Goal: Information Seeking & Learning: Understand process/instructions

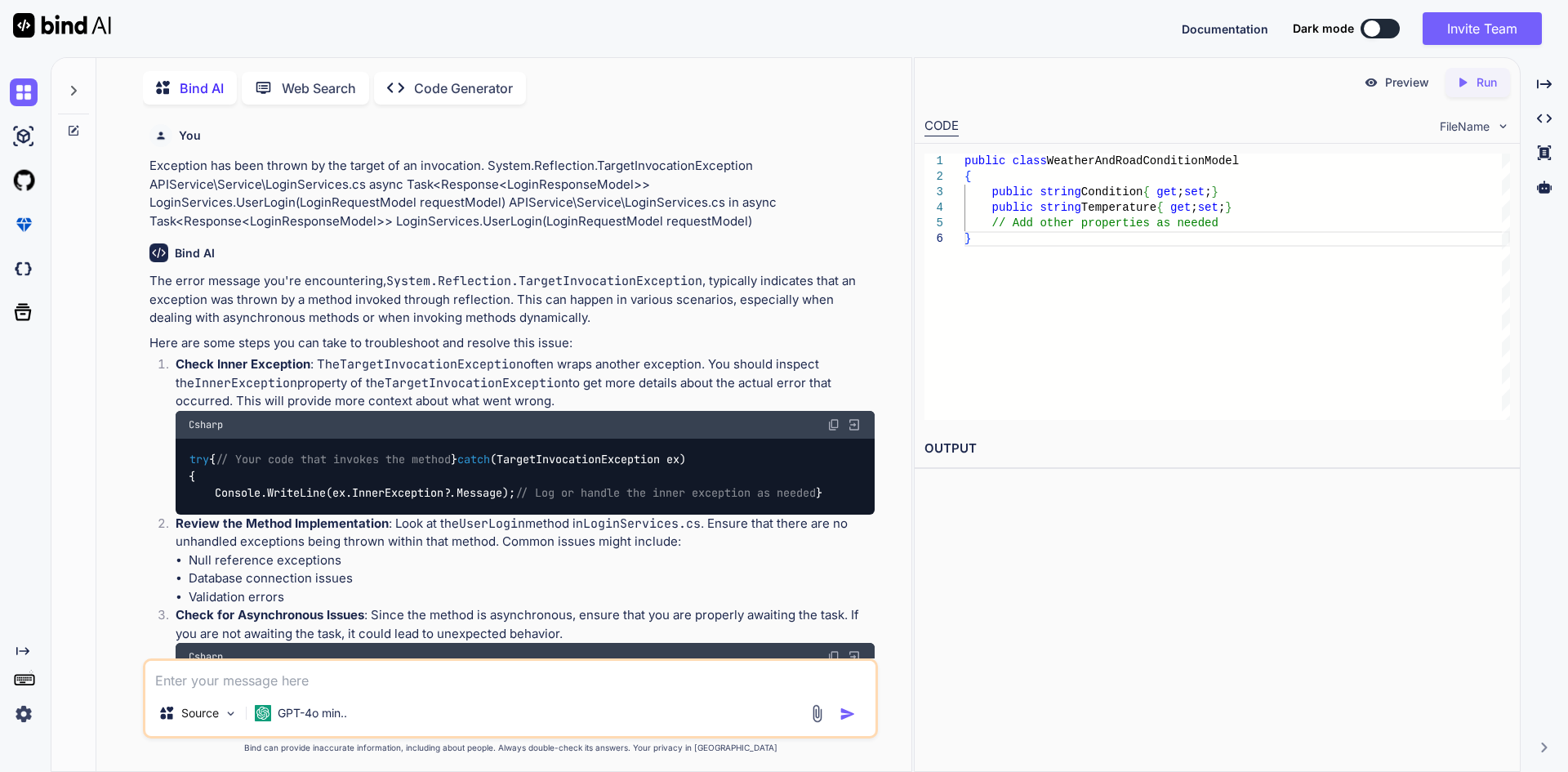
click at [533, 662] on textarea at bounding box center [510, 675] width 730 height 29
click at [519, 669] on textarea at bounding box center [510, 675] width 730 height 29
click at [313, 674] on textarea at bounding box center [510, 675] width 730 height 29
paste textarea "public async Task UserLogin() { try { if (Utilities.CheckInternetConnection()) …"
type textarea "public async Task UserLogin() { try { if (Utilities.CheckInternetConnection()) …"
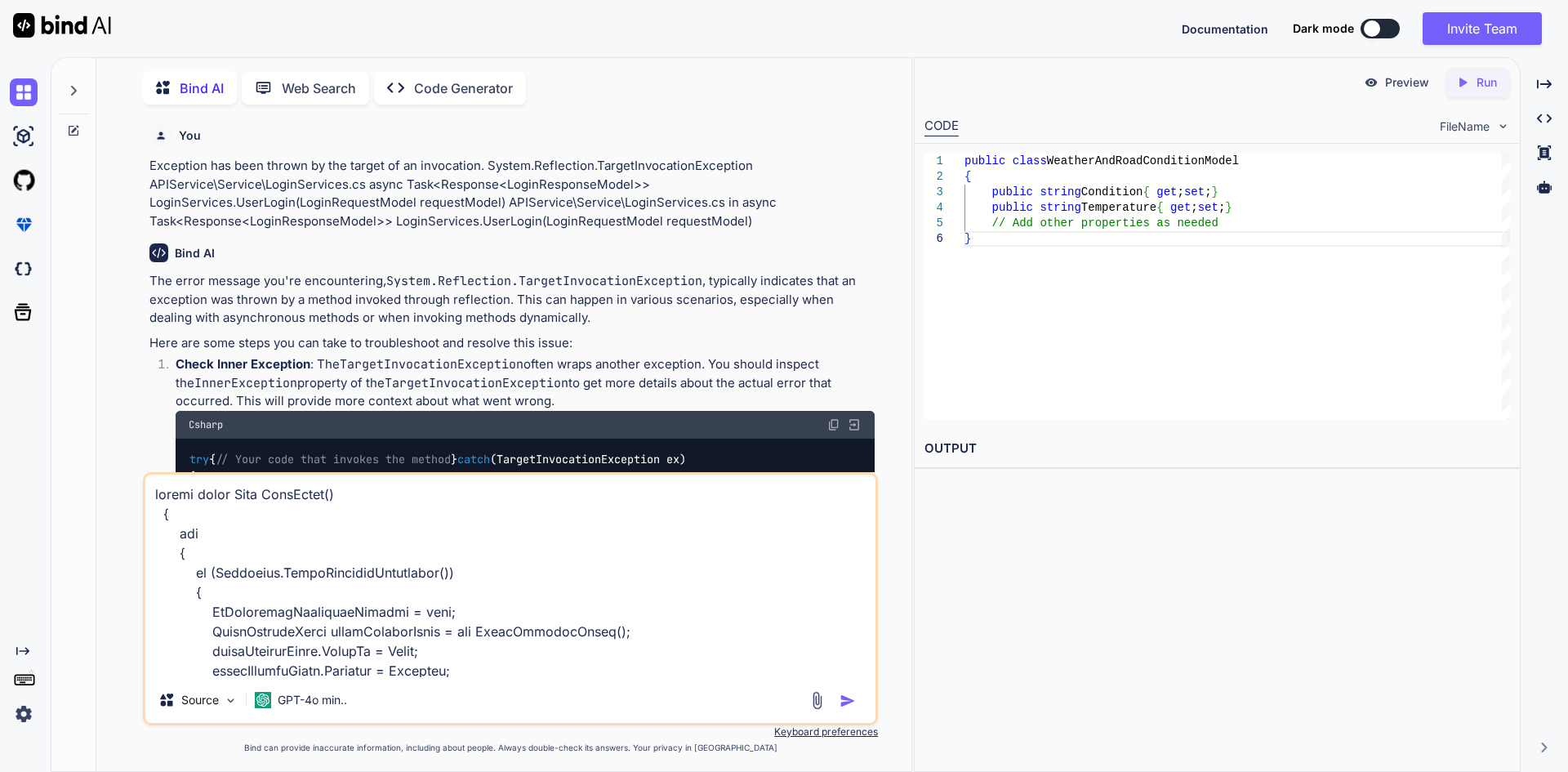
scroll to position [3078, 0]
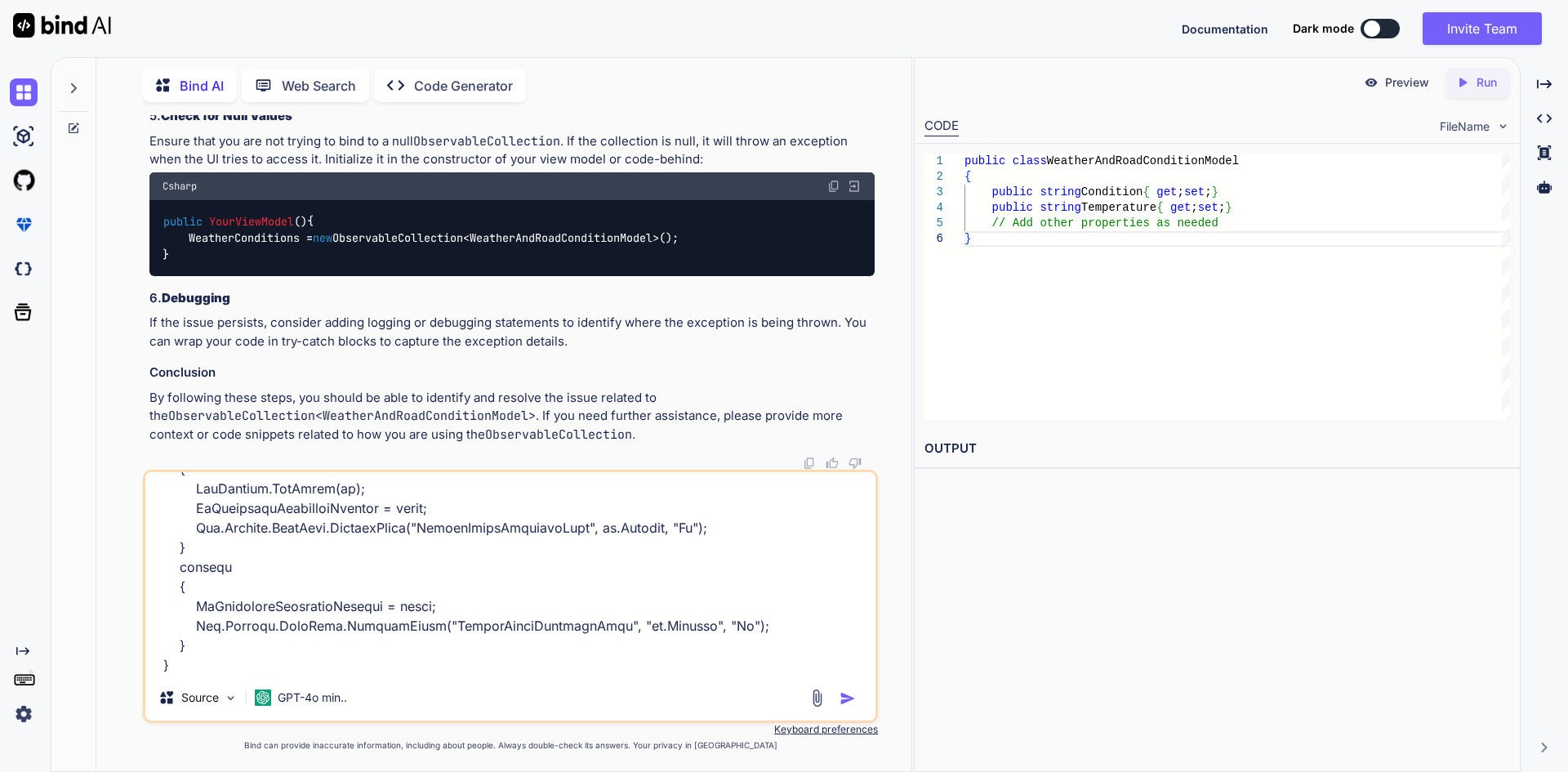
type textarea "x"
type textarea "public async Task UserLogin() { try { if (Utilities.CheckInternetConnection()) …"
type textarea "x"
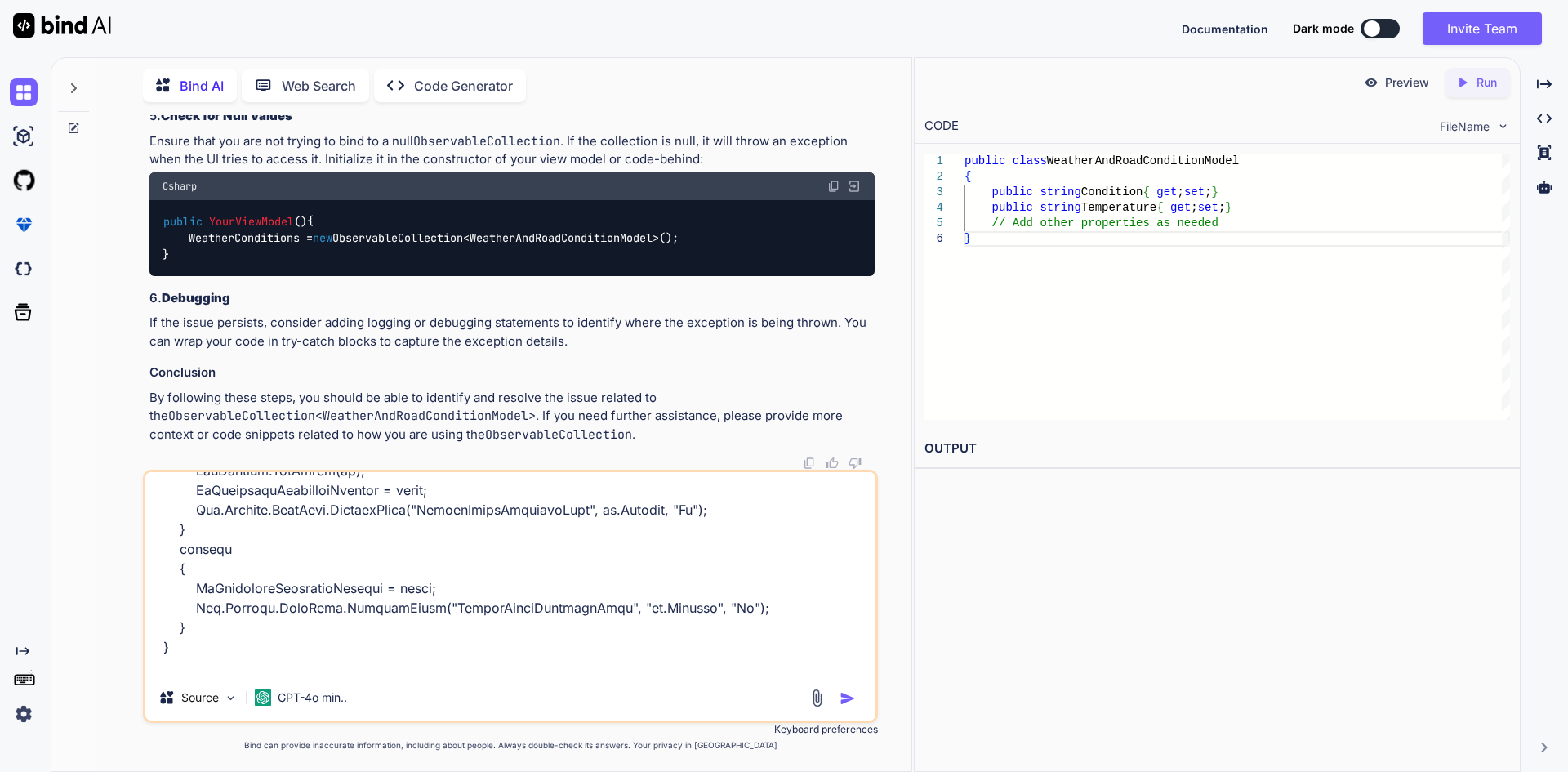
type textarea "public async Task UserLogin() { try { if (Utilities.CheckInternetConnection()) …"
type textarea "x"
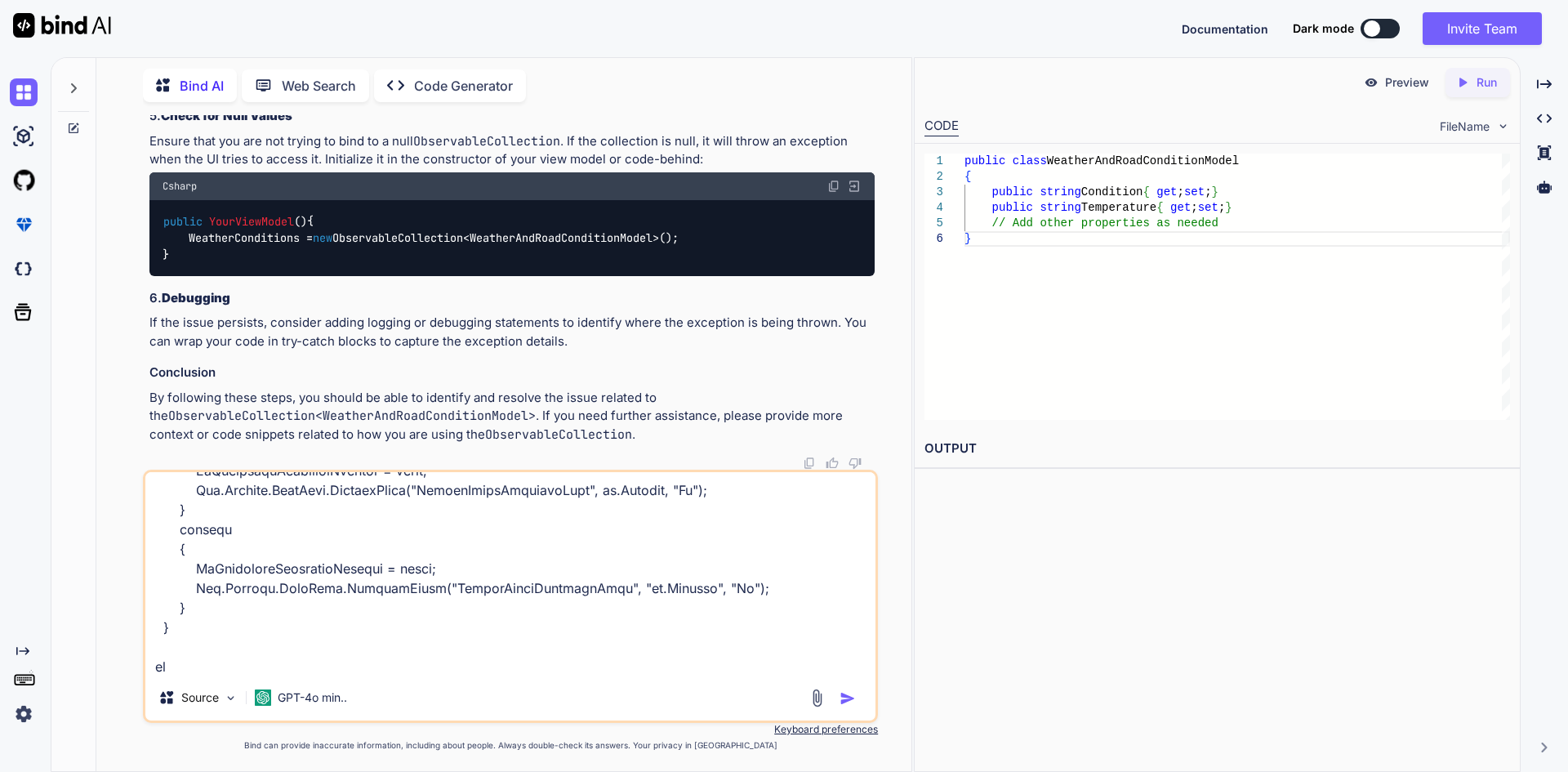
type textarea "public async Task UserLogin() { try { if (Utilities.CheckInternetConnection()) …"
type textarea "x"
type textarea "public async Task UserLogin() { try { if (Utilities.CheckInternetConnection()) …"
type textarea "x"
type textarea "public async Task UserLogin() { try { if (Utilities.CheckInternetConnection()) …"
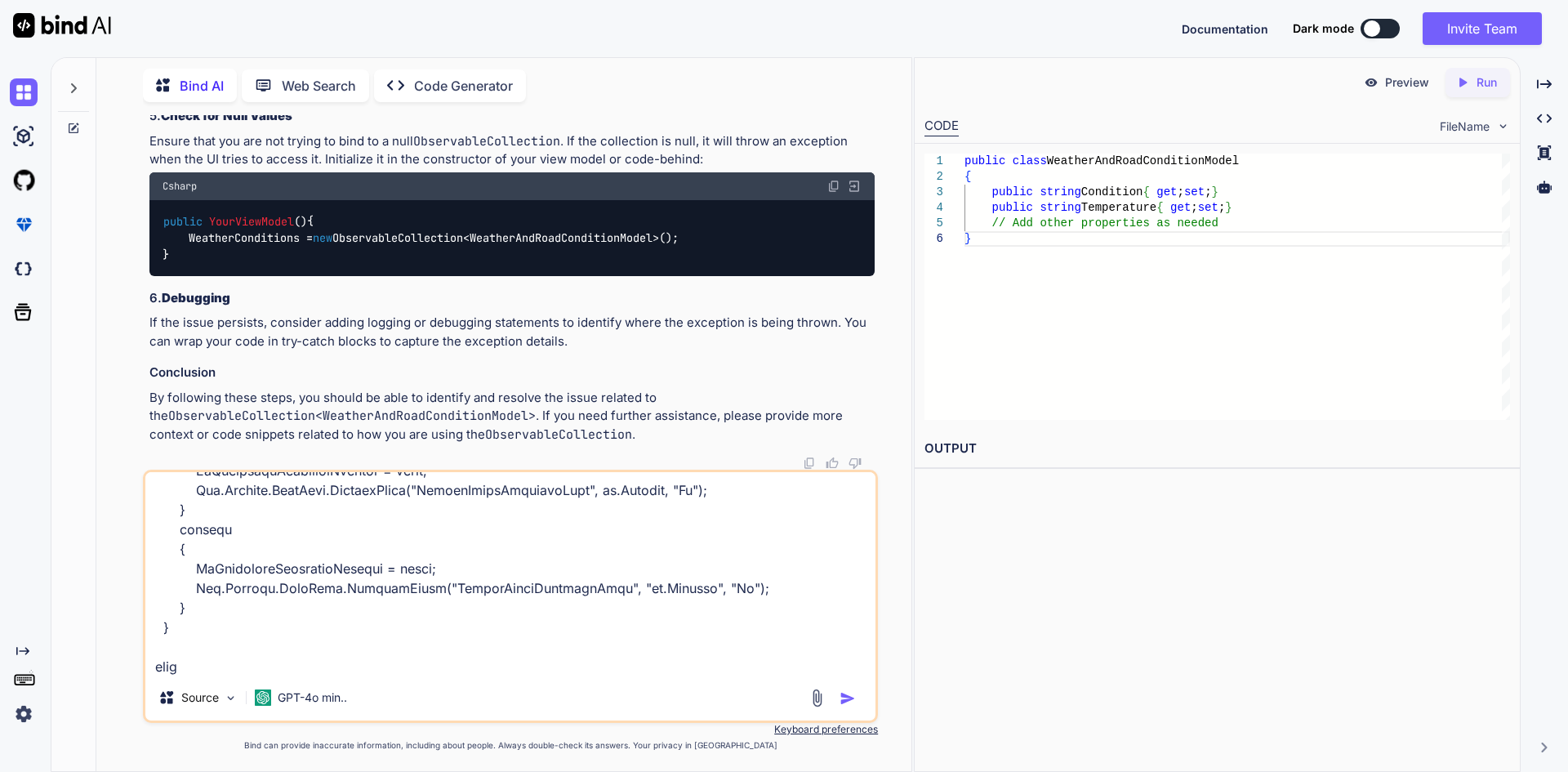
type textarea "x"
type textarea "public async Task UserLogin() { try { if (Utilities.CheckInternetConnection()) …"
type textarea "x"
type textarea "public async Task UserLogin() { try { if (Utilities.CheckInternetConnection()) …"
type textarea "x"
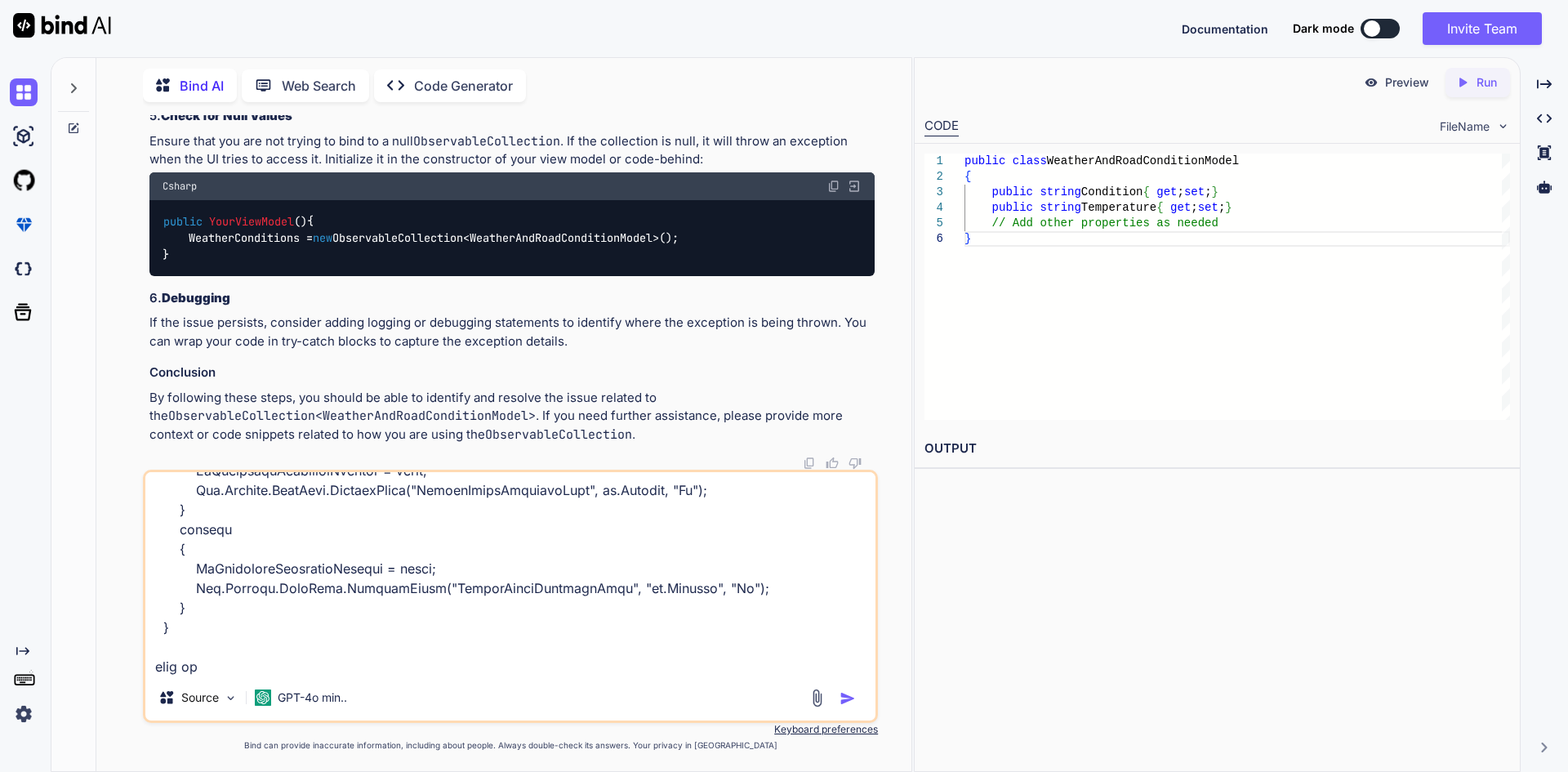
type textarea "public async Task UserLogin() { try { if (Utilities.CheckInternetConnection()) …"
type textarea "x"
type textarea "public async Task UserLogin() { try { if (Utilities.CheckInternetConnection()) …"
type textarea "x"
type textarea "public async Task UserLogin() { try { if (Utilities.CheckInternetConnection()) …"
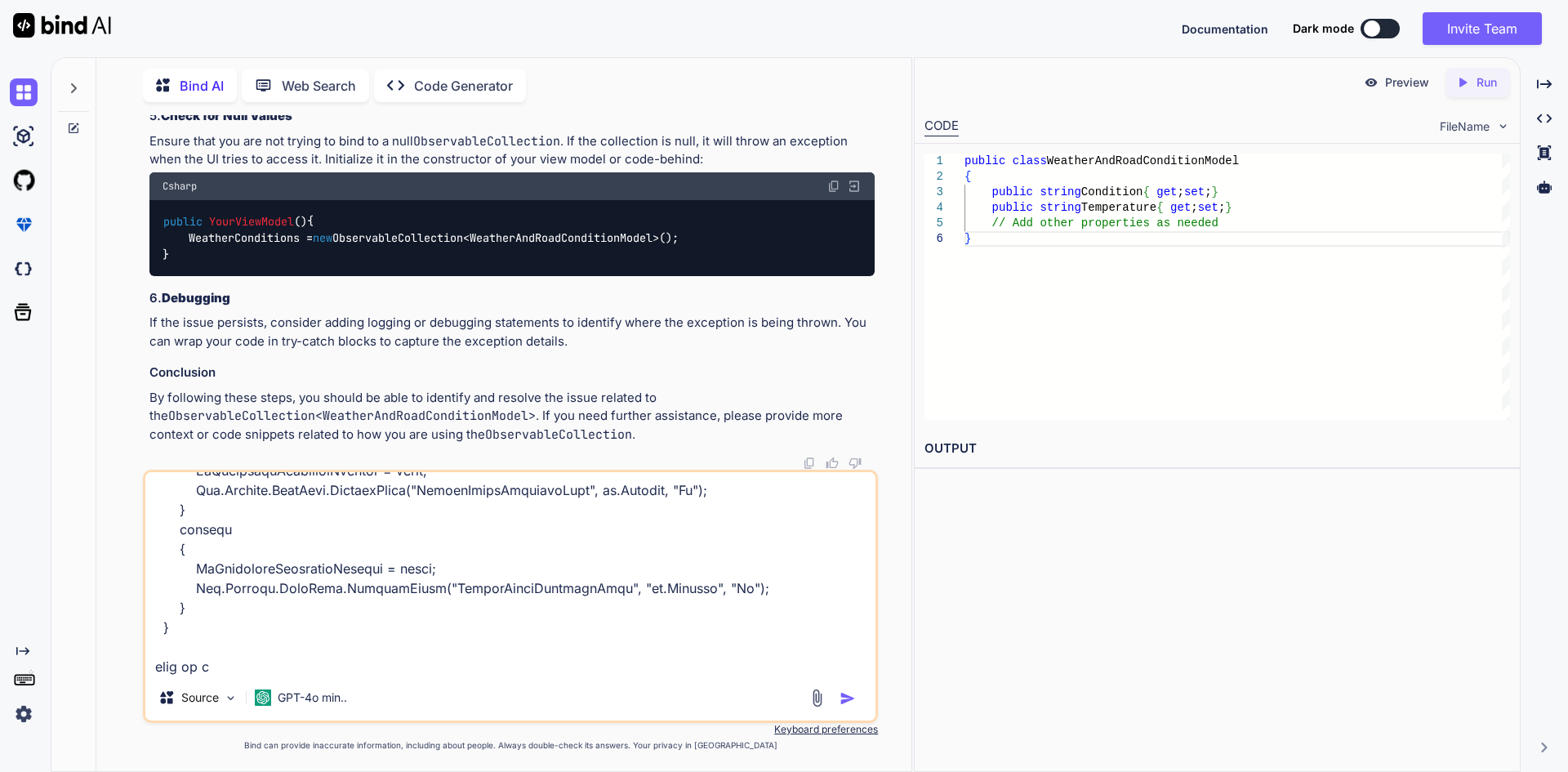
type textarea "x"
type textarea "public async Task UserLogin() { try { if (Utilities.CheckInternetConnection()) …"
type textarea "x"
type textarea "public async Task UserLogin() { try { if (Utilities.CheckInternetConnection()) …"
type textarea "x"
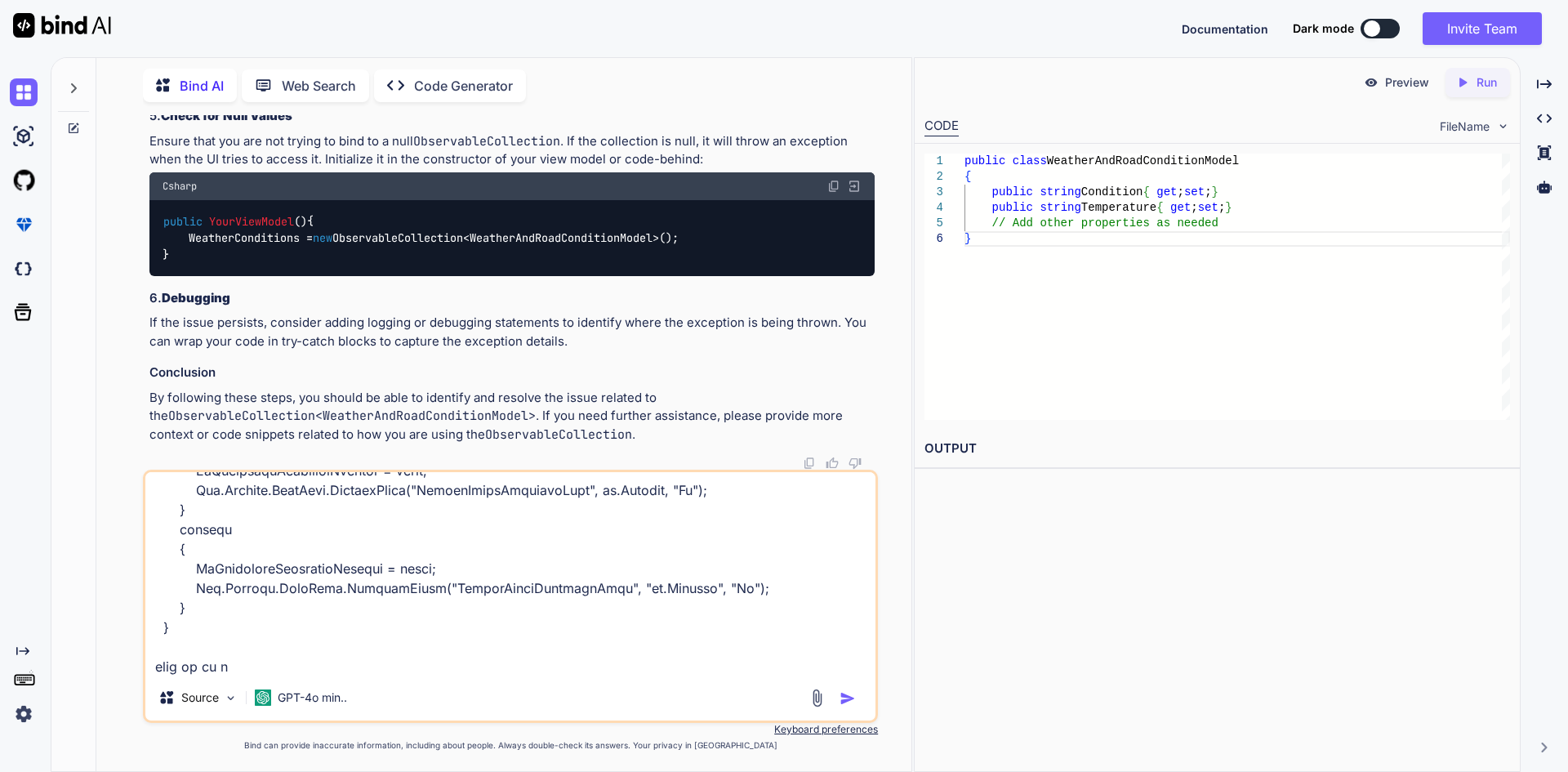
type textarea "public async Task UserLogin() { try { if (Utilities.CheckInternetConnection()) …"
type textarea "x"
type textarea "public async Task UserLogin() { try { if (Utilities.CheckInternetConnection()) …"
type textarea "x"
type textarea "public async Task UserLogin() { try { if (Utilities.CheckInternetConnection()) …"
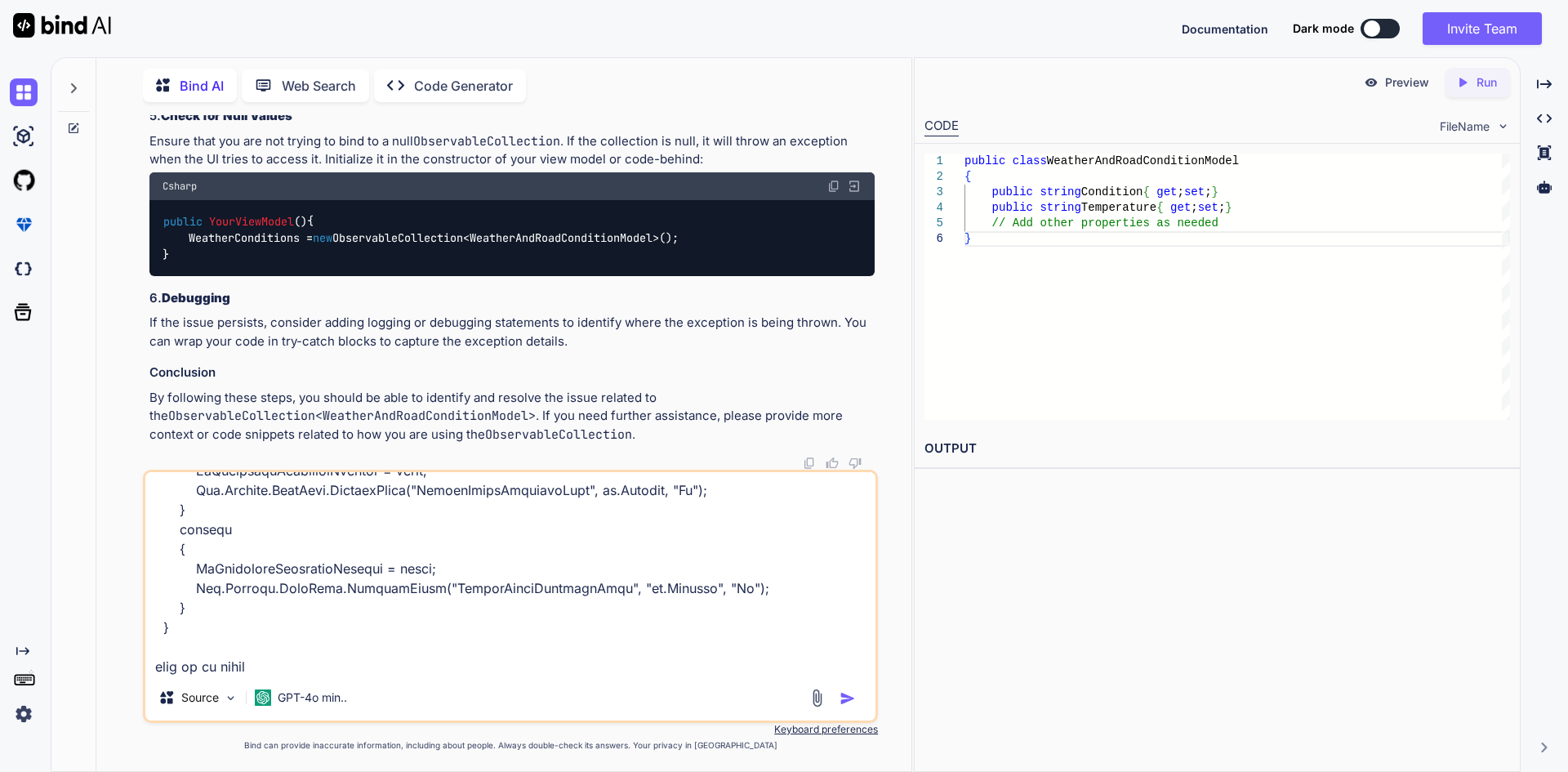
type textarea "x"
type textarea "public async Task UserLogin() { try { if (Utilities.CheckInternetConnection()) …"
type textarea "x"
type textarea "public async Task UserLogin() { try { if (Utilities.CheckInternetConnection()) …"
type textarea "x"
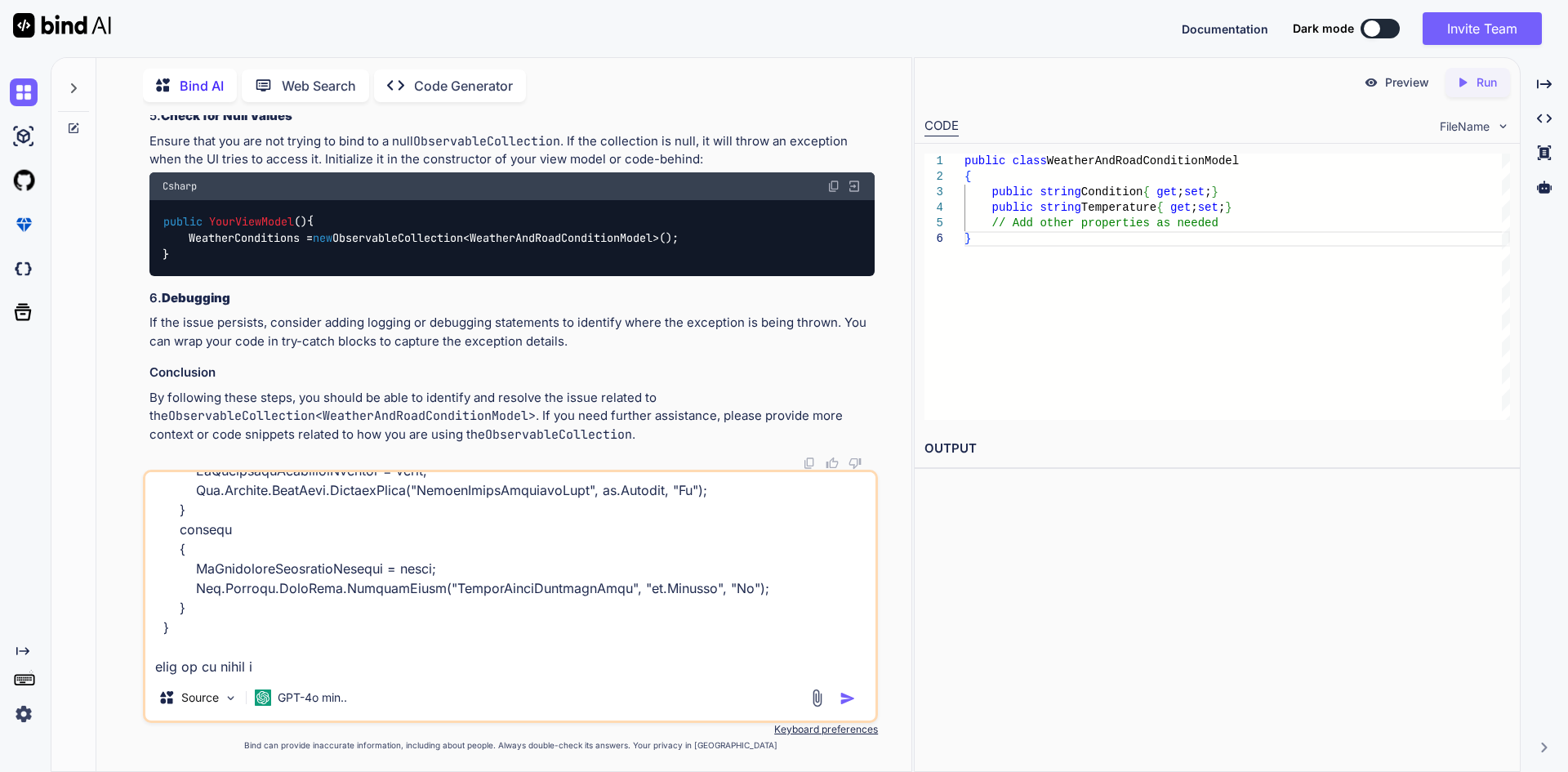
type textarea "public async Task UserLogin() { try { if (Utilities.CheckInternetConnection()) …"
type textarea "x"
type textarea "public async Task UserLogin() { try { if (Utilities.CheckInternetConnection()) …"
type textarea "x"
type textarea "public async Task UserLogin() { try { if (Utilities.CheckInternetConnection()) …"
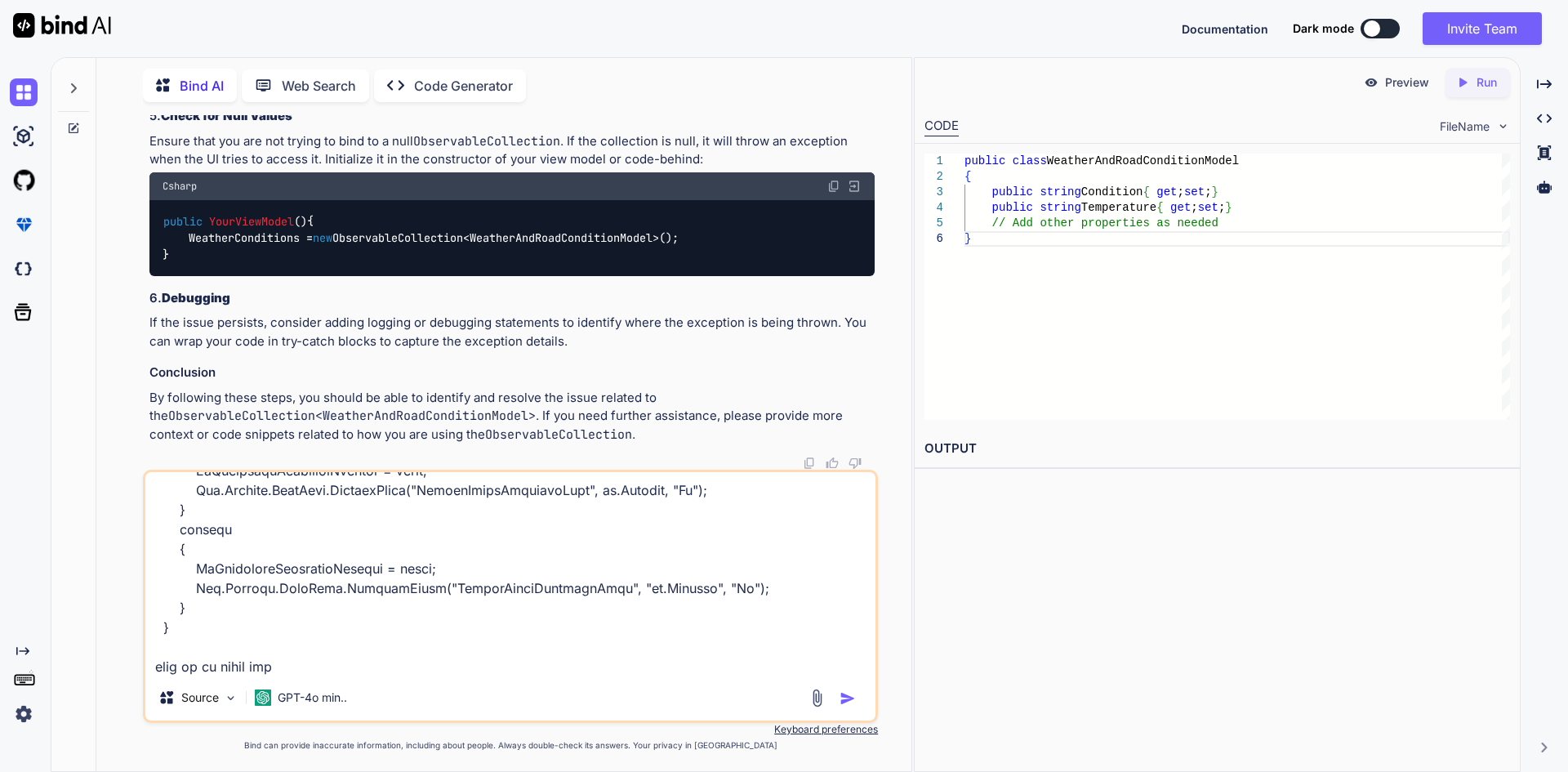
type textarea "x"
type textarea "public async Task UserLogin() { try { if (Utilities.CheckInternetConnection()) …"
type textarea "x"
type textarea "public async Task UserLogin() { try { if (Utilities.CheckInternetConnection()) …"
type textarea "x"
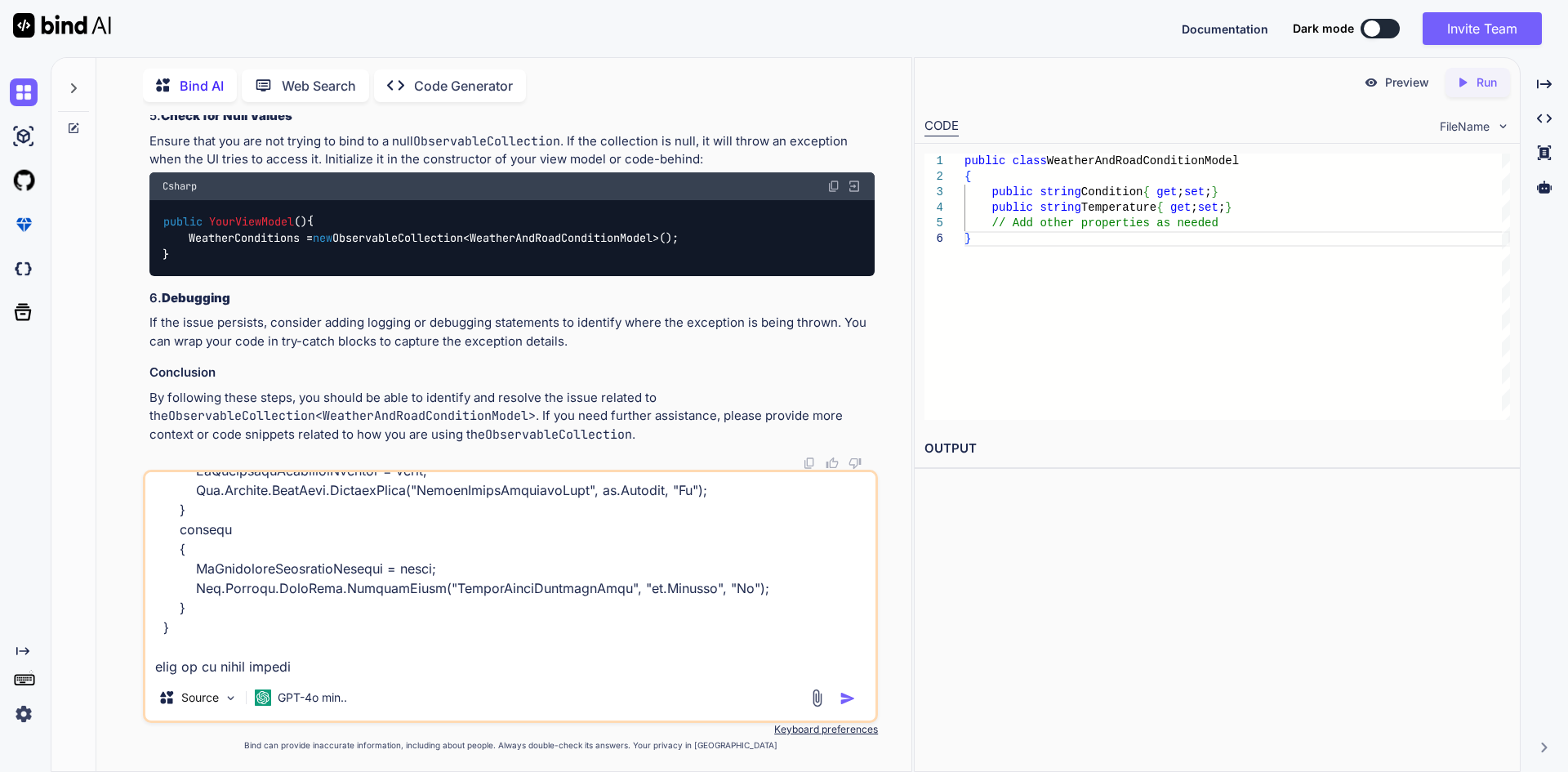
type textarea "public async Task UserLogin() { try { if (Utilities.CheckInternetConnection()) …"
type textarea "x"
type textarea "public async Task UserLogin() { try { if (Utilities.CheckInternetConnection()) …"
type textarea "x"
type textarea "public async Task UserLogin() { try { if (Utilities.CheckInternetConnection()) …"
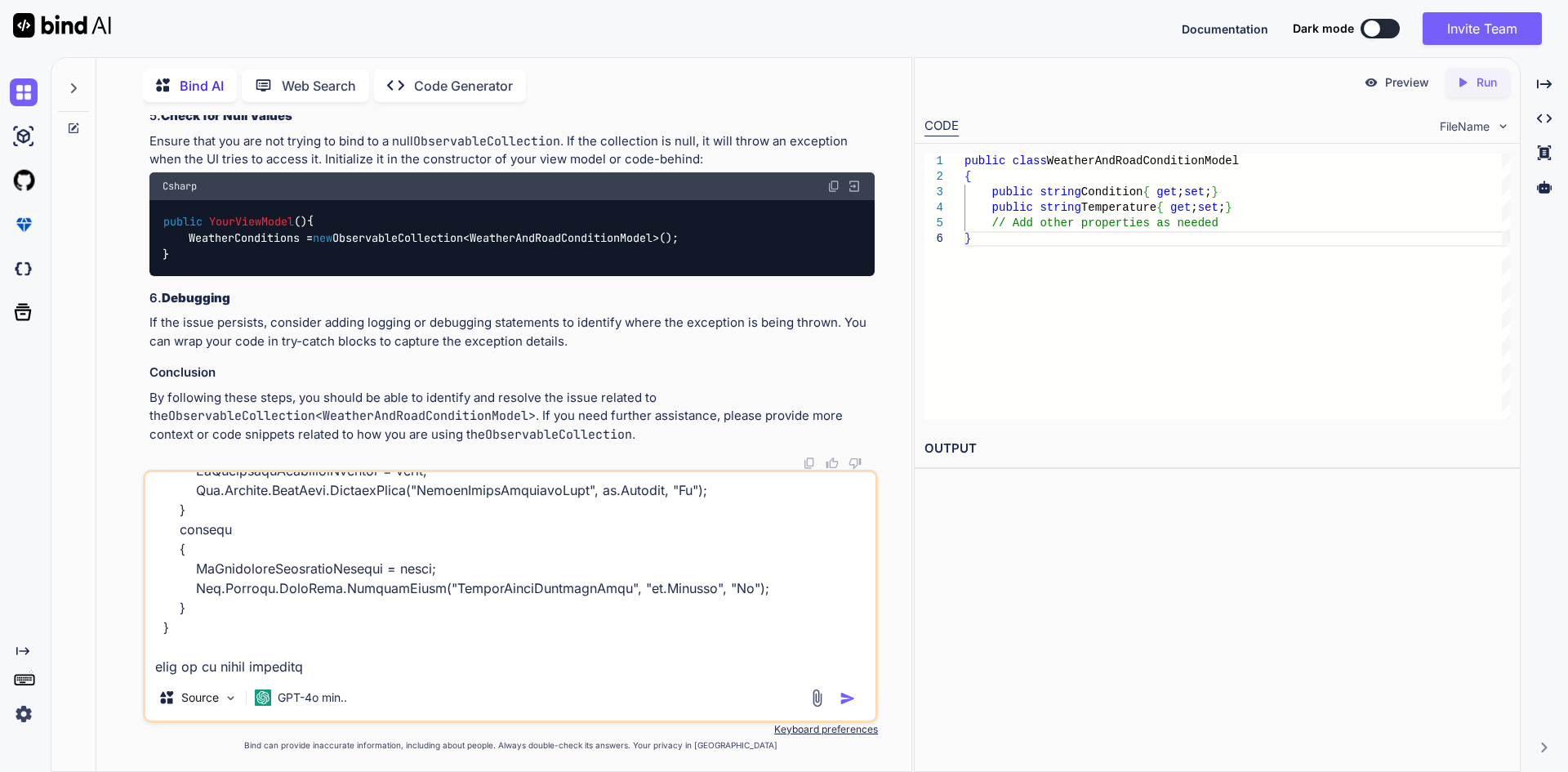
type textarea "x"
type textarea "public async Task UserLogin() { try { if (Utilities.CheckInternetConnection()) …"
type textarea "x"
type textarea "public async Task UserLogin() { try { if (Utilities.CheckInternetConnection()) …"
type textarea "x"
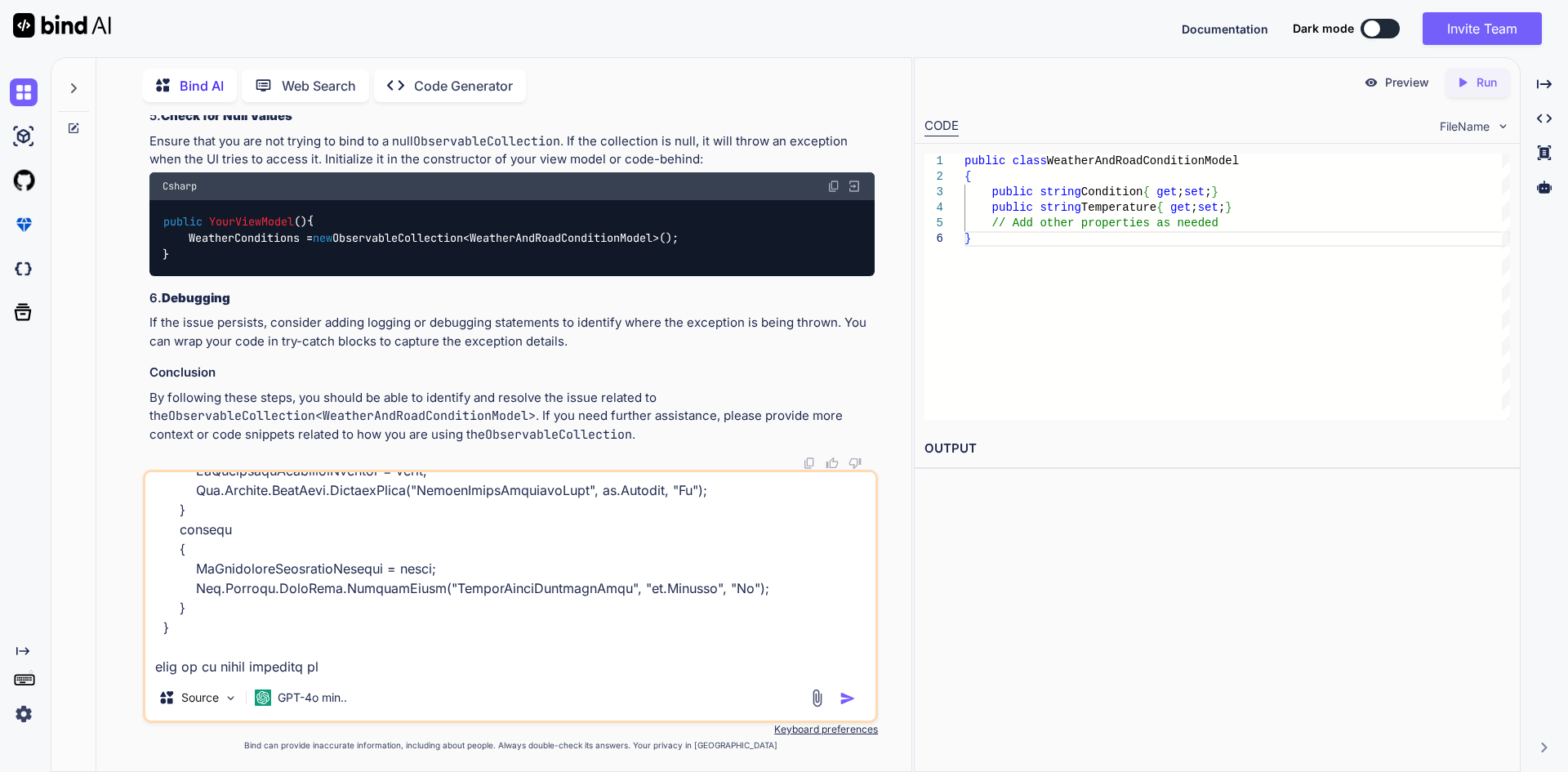
type textarea "public async Task UserLogin() { try { if (Utilities.CheckInternetConnection()) …"
type textarea "x"
type textarea "public async Task UserLogin() { try { if (Utilities.CheckInternetConnection()) …"
type textarea "x"
type textarea "public async Task UserLogin() { try { if (Utilities.CheckInternetConnection()) …"
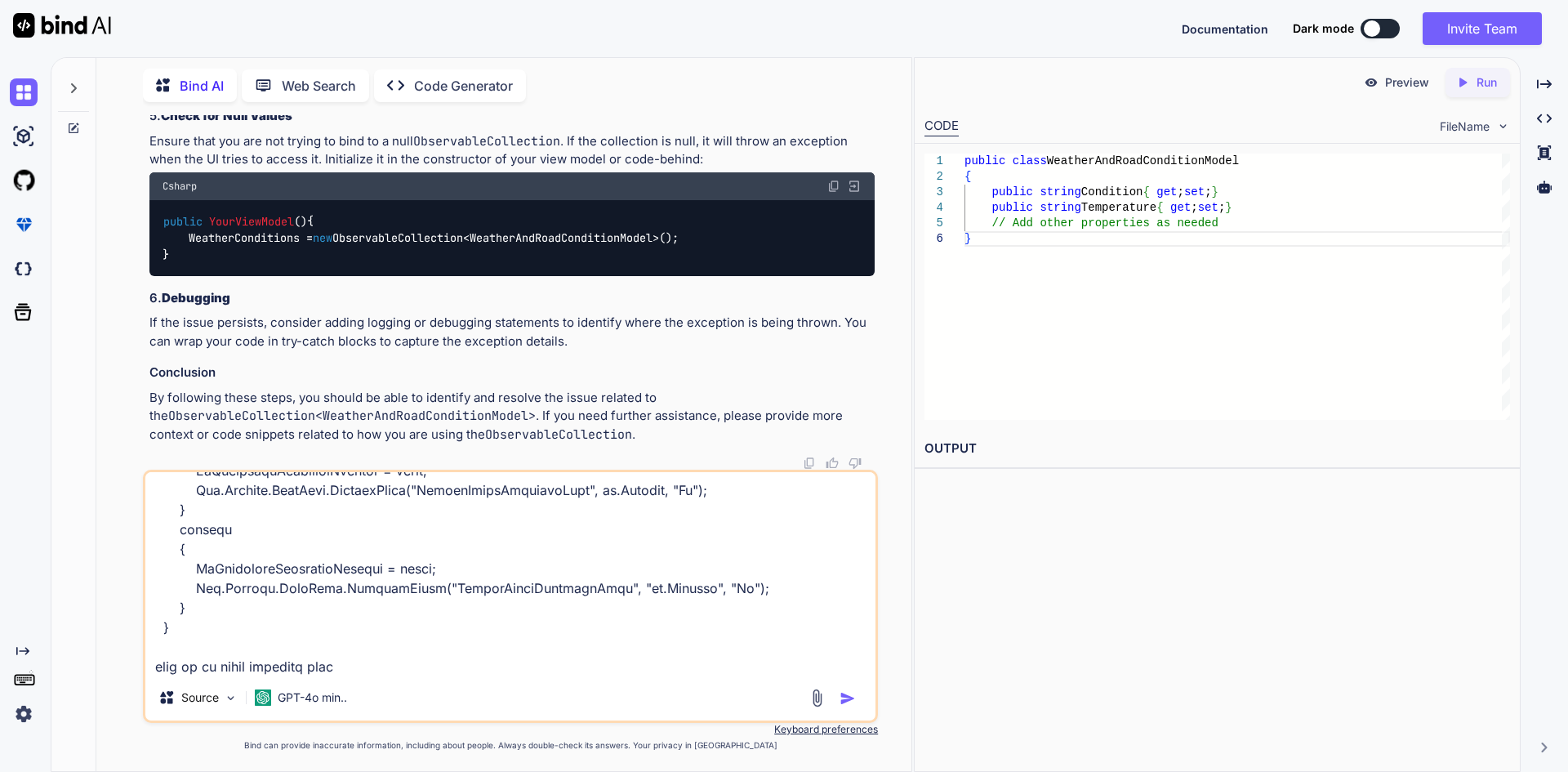
type textarea "x"
type textarea "public async Task UserLogin() { try { if (Utilities.CheckInternetConnection()) …"
type textarea "x"
type textarea "public async Task UserLogin() { try { if (Utilities.CheckInternetConnection()) …"
type textarea "x"
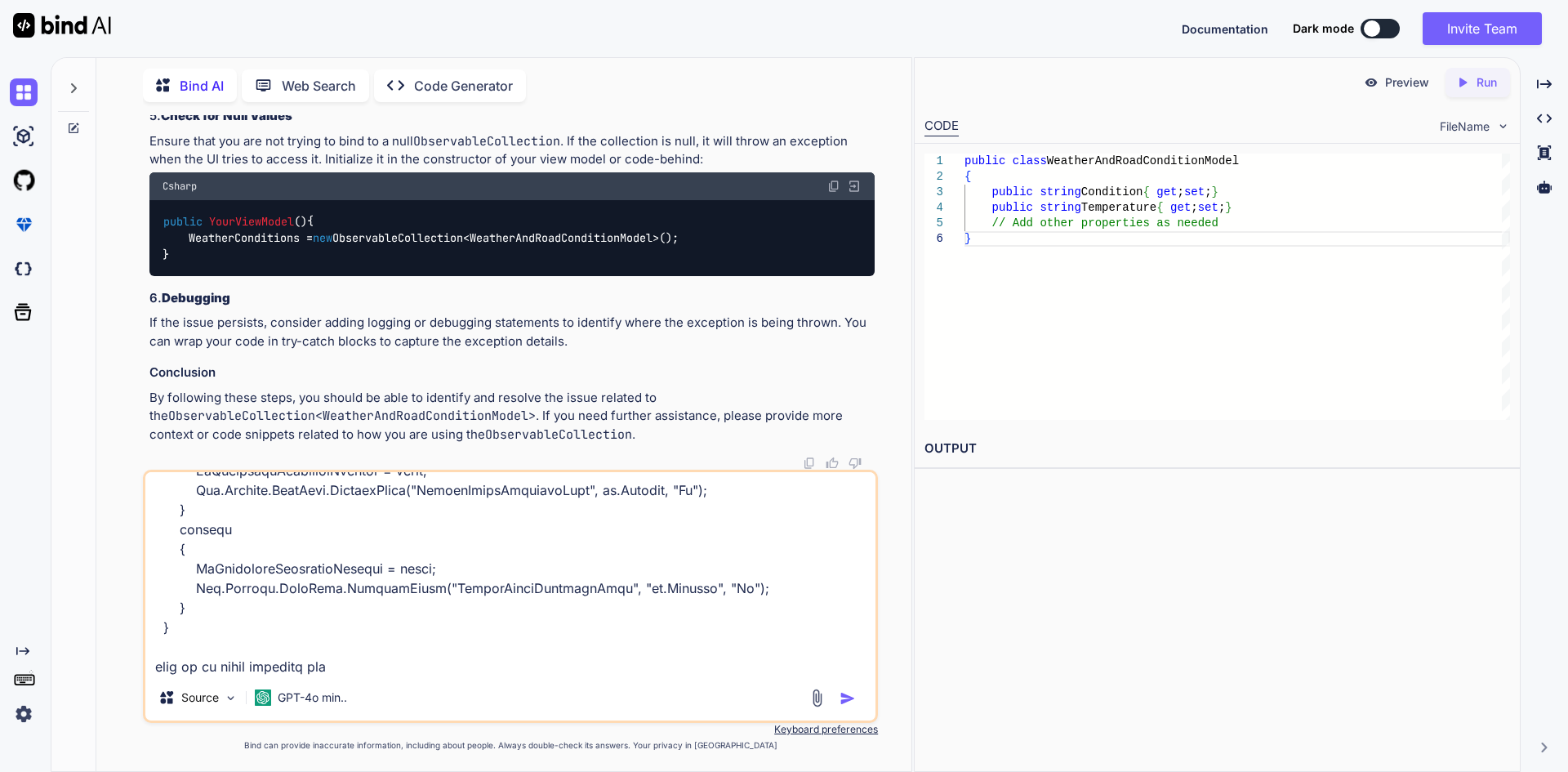
type textarea "public async Task UserLogin() { try { if (Utilities.CheckInternetConnection()) …"
type textarea "x"
type textarea "public async Task UserLogin() { try { if (Utilities.CheckInternetConnection()) …"
type textarea "x"
type textarea "public async Task UserLogin() { try { if (Utilities.CheckInternetConnection()) …"
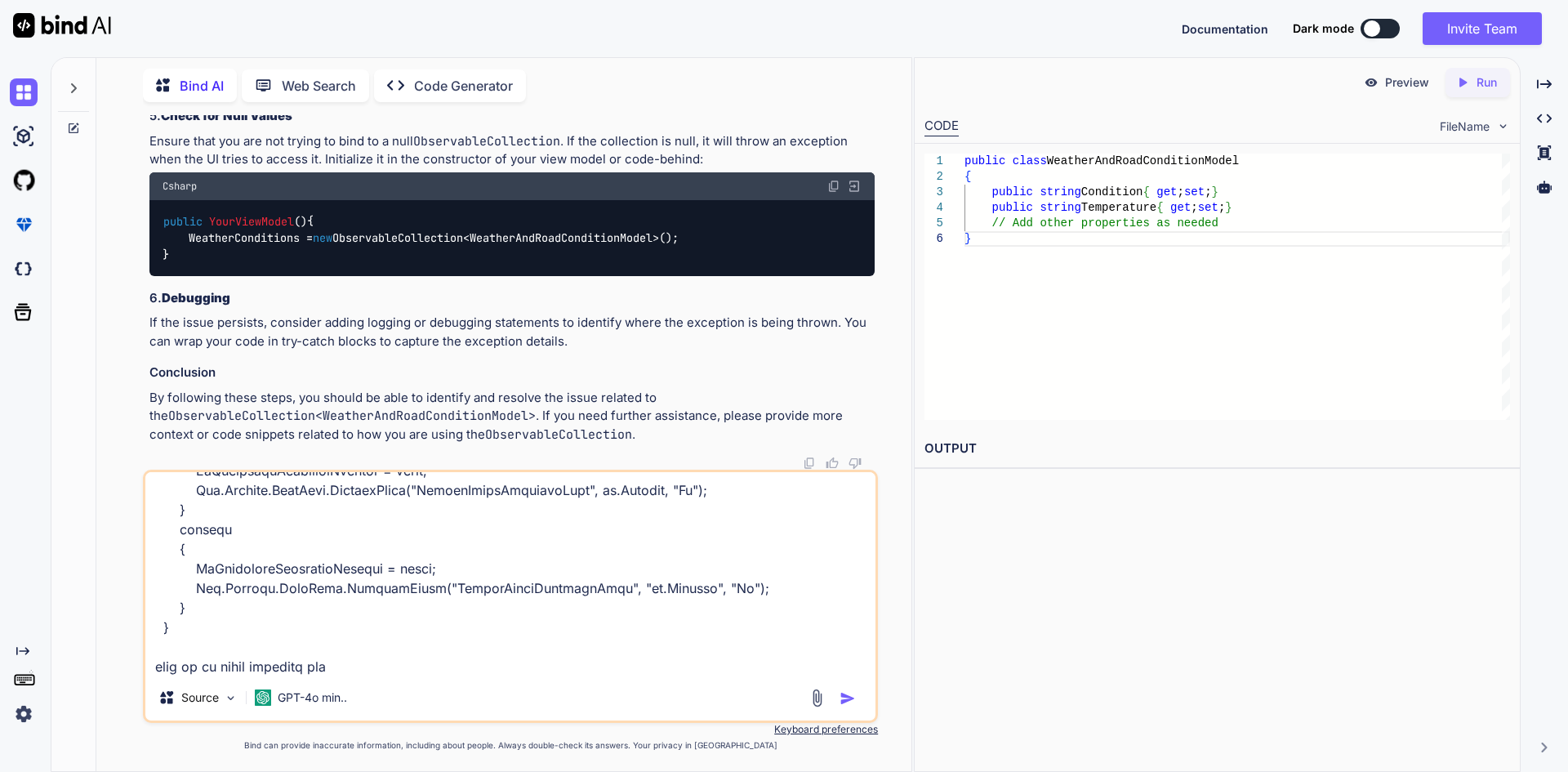
type textarea "x"
type textarea "public async Task UserLogin() { try { if (Utilities.CheckInternetConnection()) …"
type textarea "x"
type textarea "public async Task UserLogin() { try { if (Utilities.CheckInternetConnection()) …"
type textarea "x"
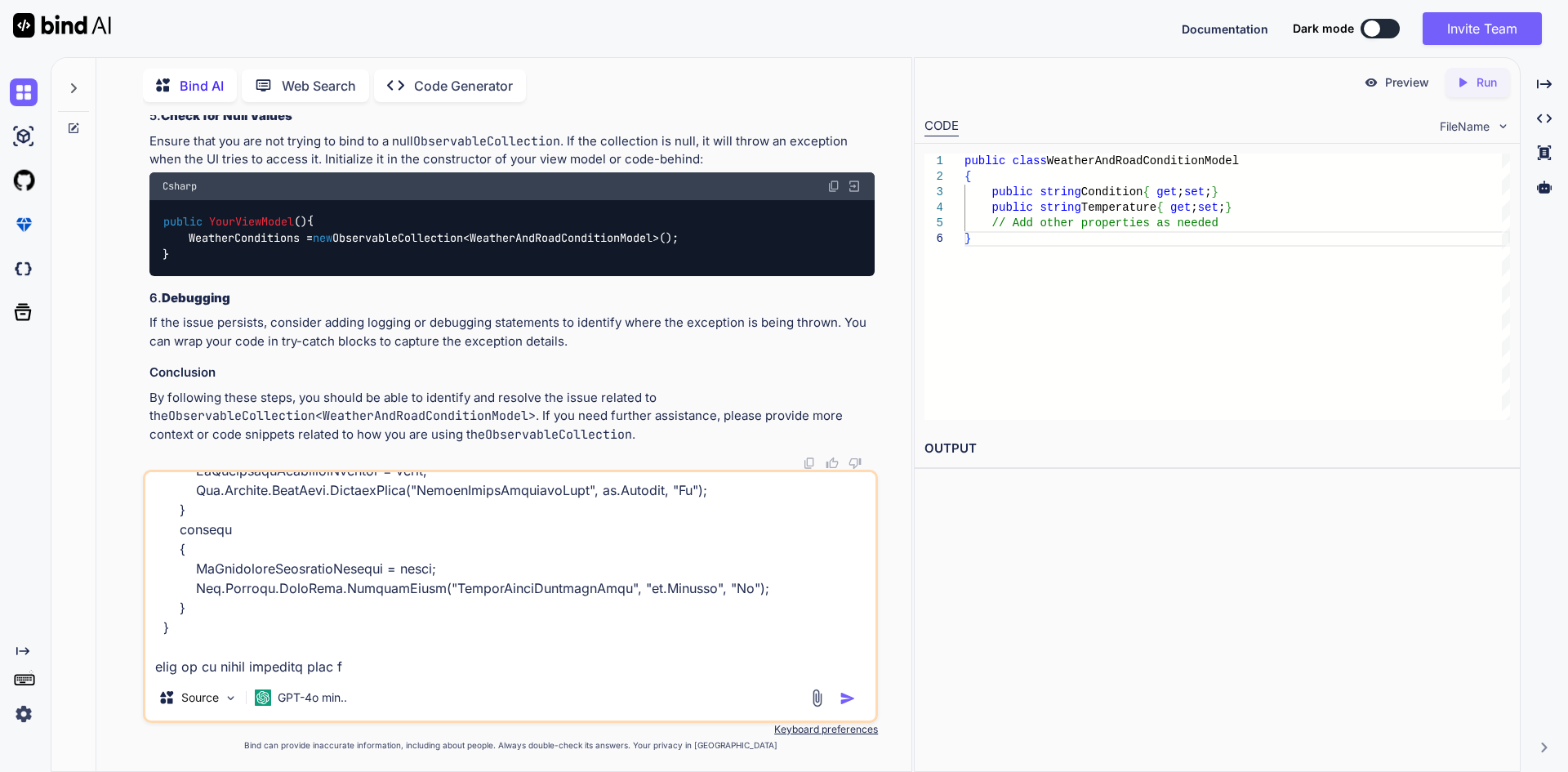
type textarea "public async Task UserLogin() { try { if (Utilities.CheckInternetConnection()) …"
type textarea "x"
type textarea "public async Task UserLogin() { try { if (Utilities.CheckInternetConnection()) …"
type textarea "x"
type textarea "public async Task UserLogin() { try { if (Utilities.CheckInternetConnection()) …"
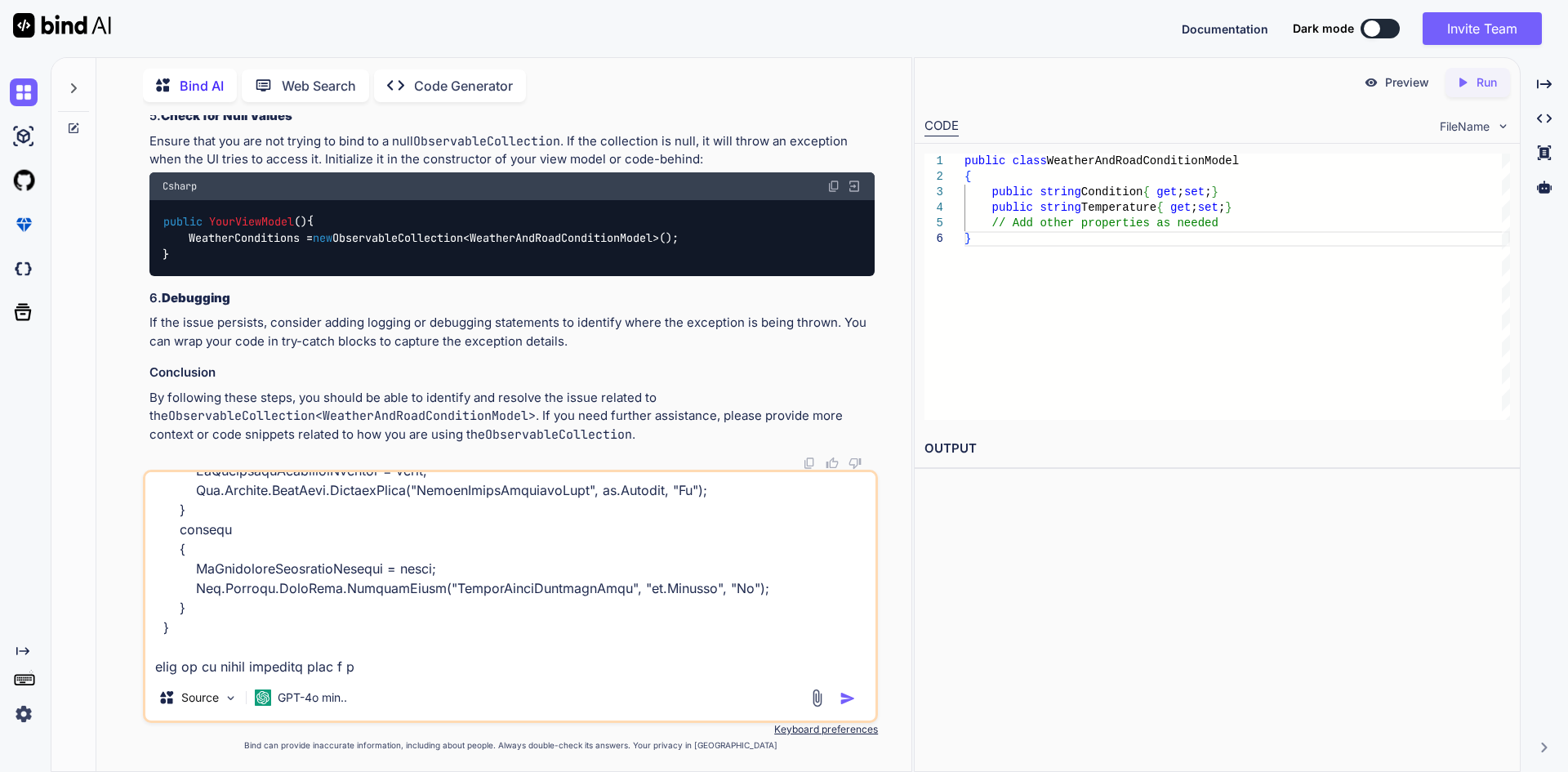
type textarea "x"
type textarea "public async Task UserLogin() { try { if (Utilities.CheckInternetConnection()) …"
type textarea "x"
type textarea "public async Task UserLogin() { try { if (Utilities.CheckInternetConnection()) …"
type textarea "x"
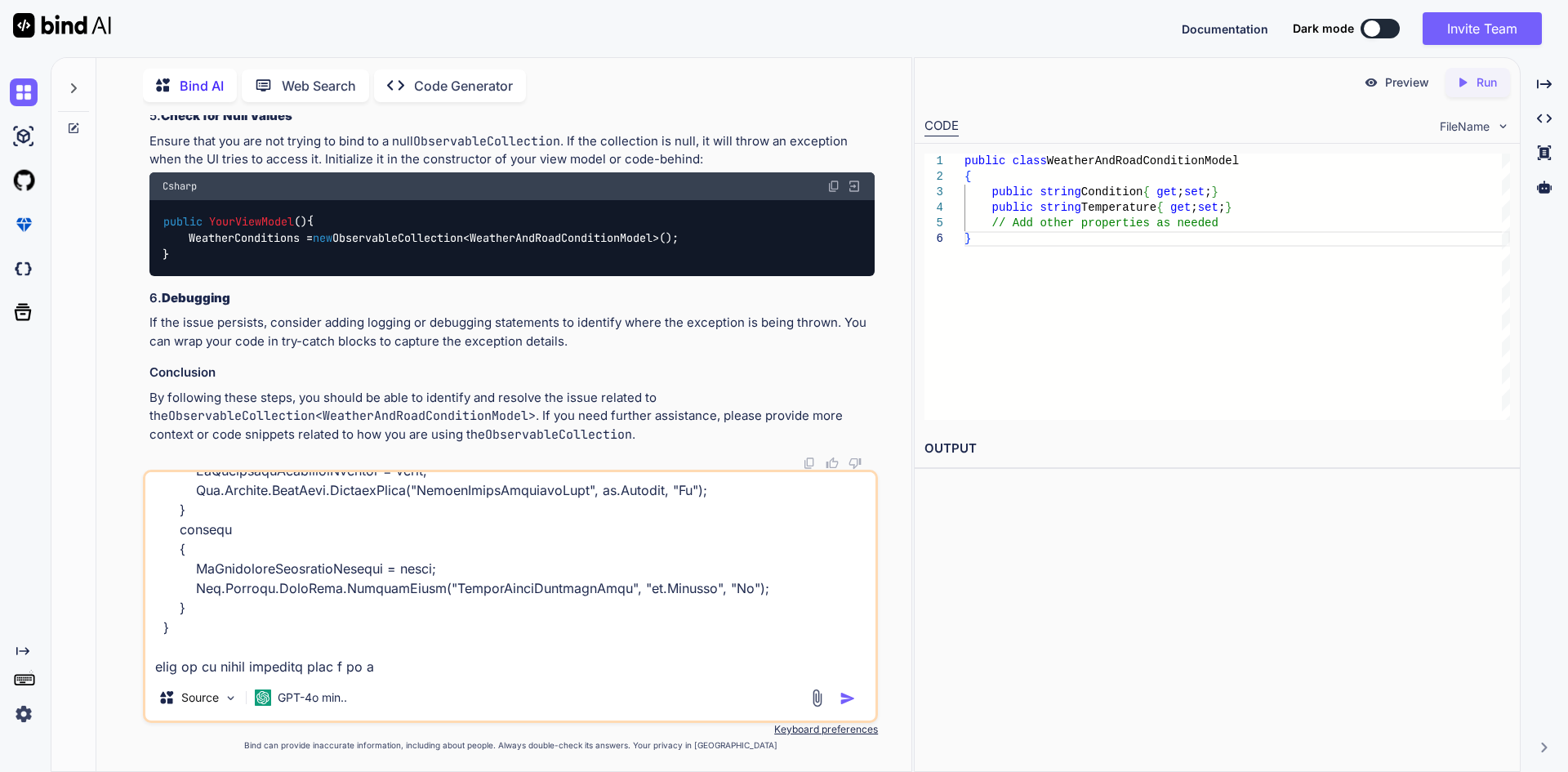
type textarea "public async Task UserLogin() { try { if (Utilities.CheckInternetConnection()) …"
type textarea "x"
type textarea "public async Task UserLogin() { try { if (Utilities.CheckInternetConnection()) …"
type textarea "x"
type textarea "public async Task UserLogin() { try { if (Utilities.CheckInternetConnection()) …"
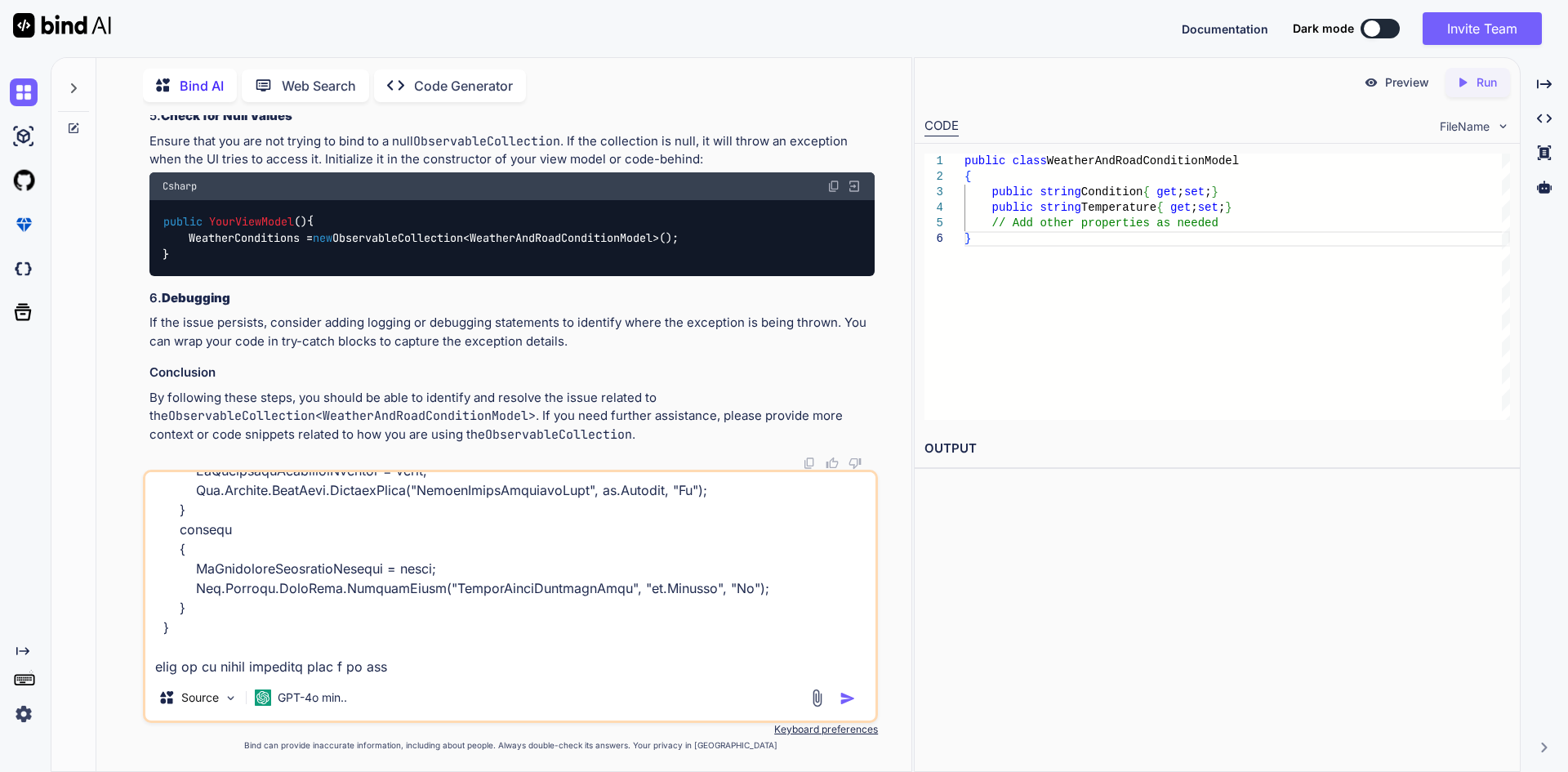
type textarea "x"
type textarea "public async Task UserLogin() { try { if (Utilities.CheckInternetConnection()) …"
type textarea "x"
type textarea "public async Task UserLogin() { try { if (Utilities.CheckInternetConnection()) …"
type textarea "x"
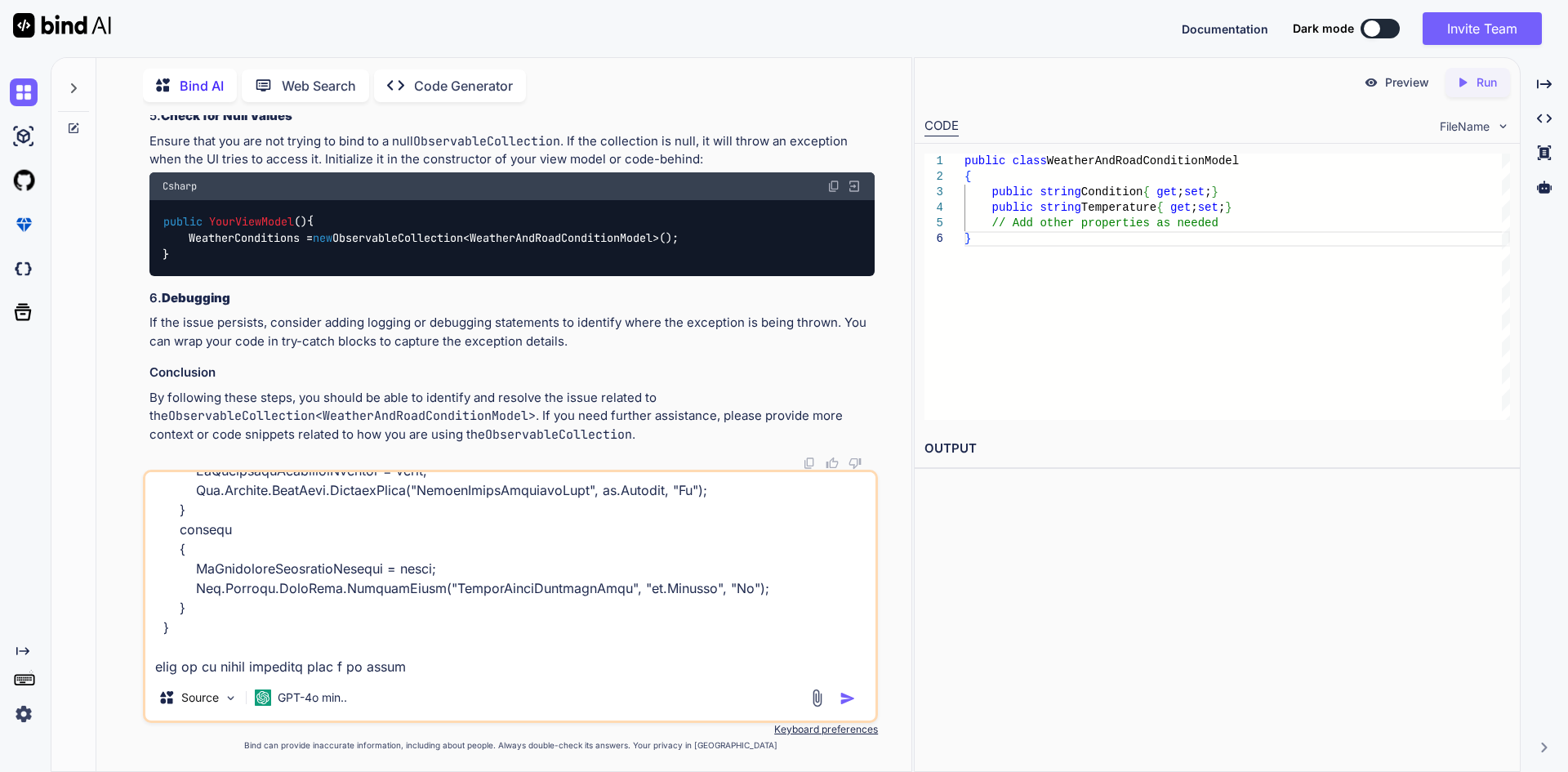
type textarea "public async Task UserLogin() { try { if (Utilities.CheckInternetConnection()) …"
type textarea "x"
type textarea "public async Task UserLogin() { try { if (Utilities.CheckInternetConnection()) …"
type textarea "x"
type textarea "public async Task UserLogin() { try { if (Utilities.CheckInternetConnection()) …"
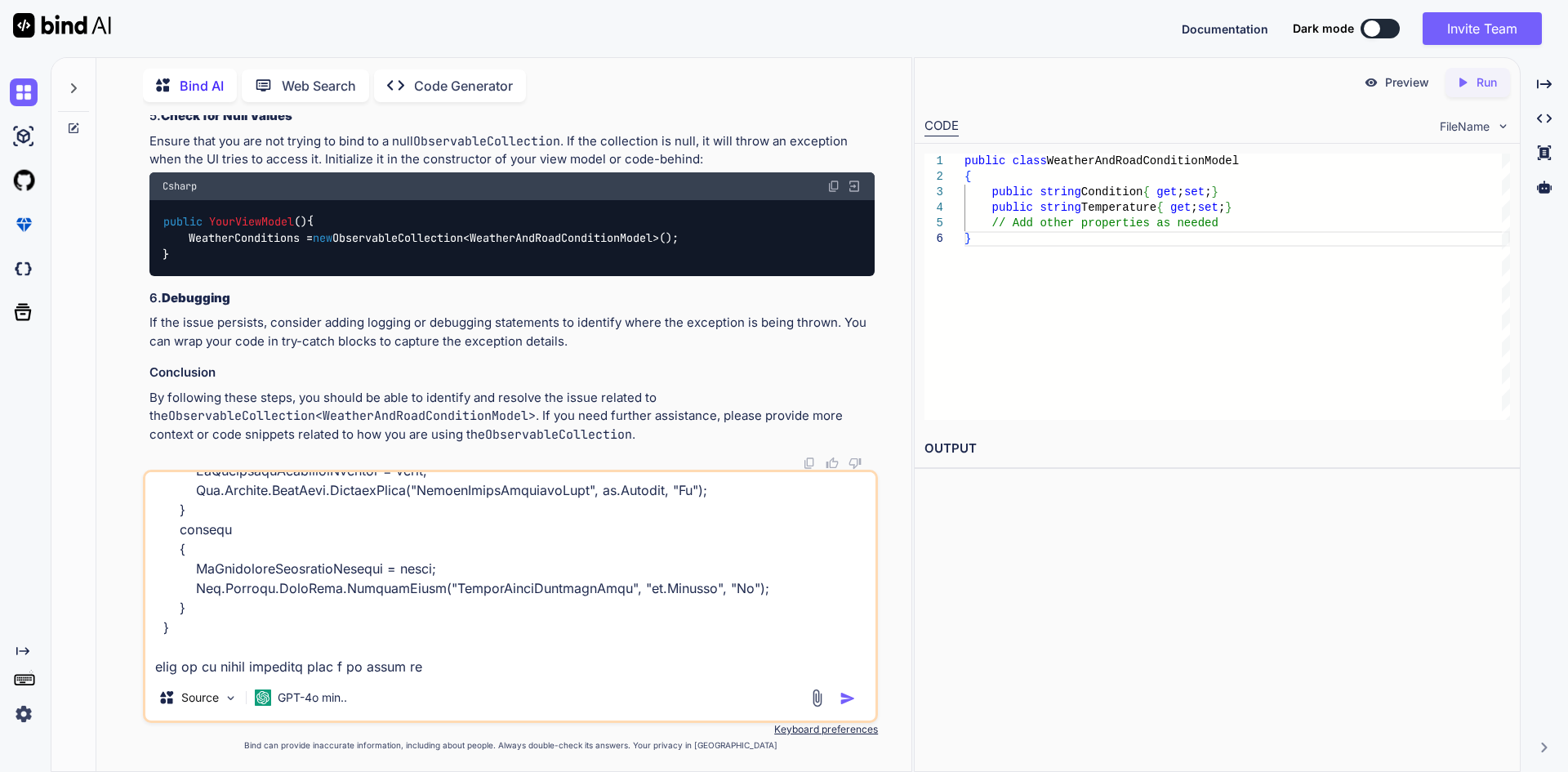
type textarea "x"
type textarea "public async Task UserLogin() { try { if (Utilities.CheckInternetConnection()) …"
type textarea "x"
type textarea "public async Task UserLogin() { try { if (Utilities.CheckInternetConnection()) …"
type textarea "x"
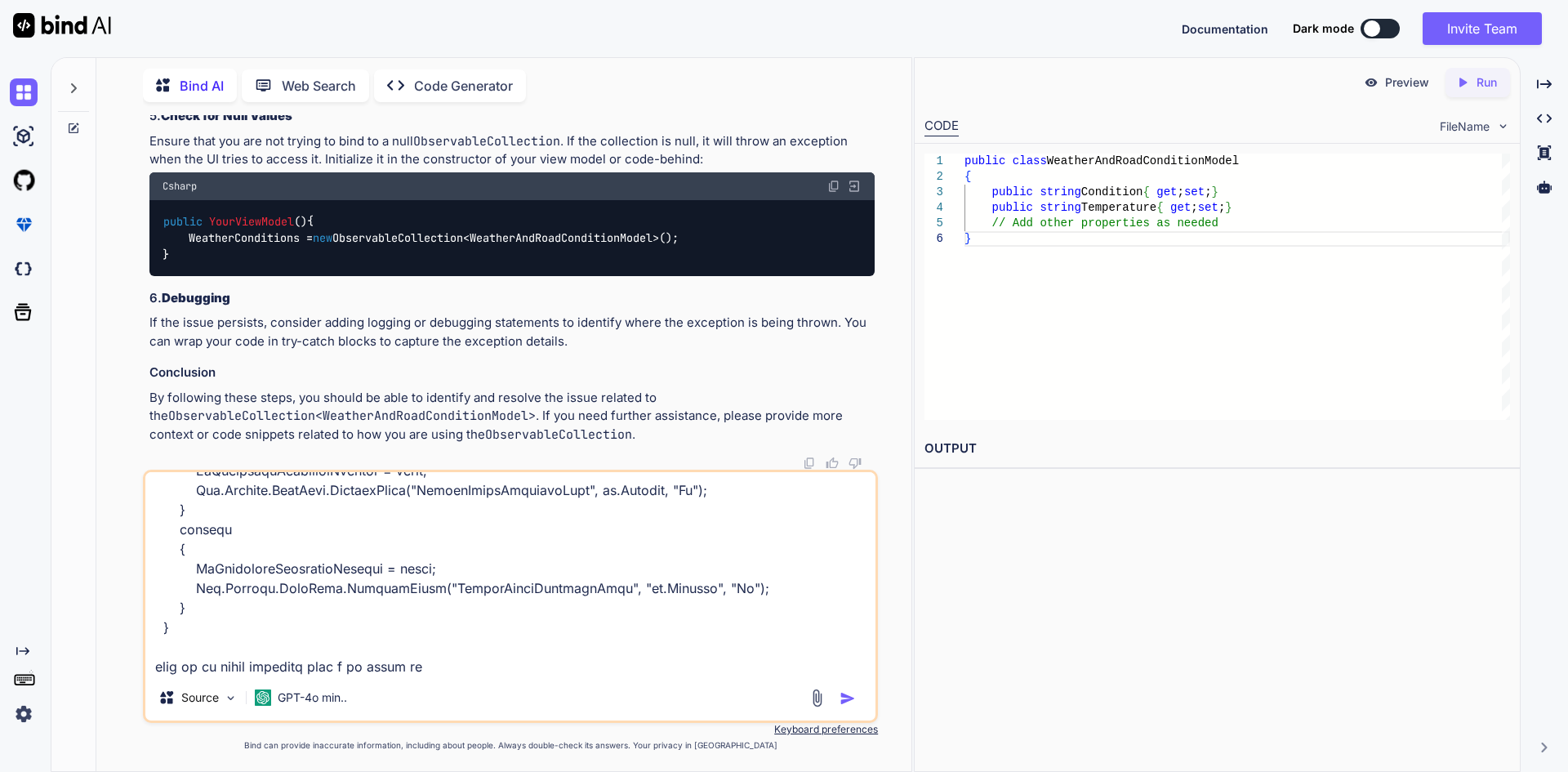
type textarea "public async Task UserLogin() { try { if (Utilities.CheckInternetConnection()) …"
type textarea "x"
type textarea "public async Task UserLogin() { try { if (Utilities.CheckInternetConnection()) …"
type textarea "x"
type textarea "public async Task UserLogin() { try { if (Utilities.CheckInternetConnection()) …"
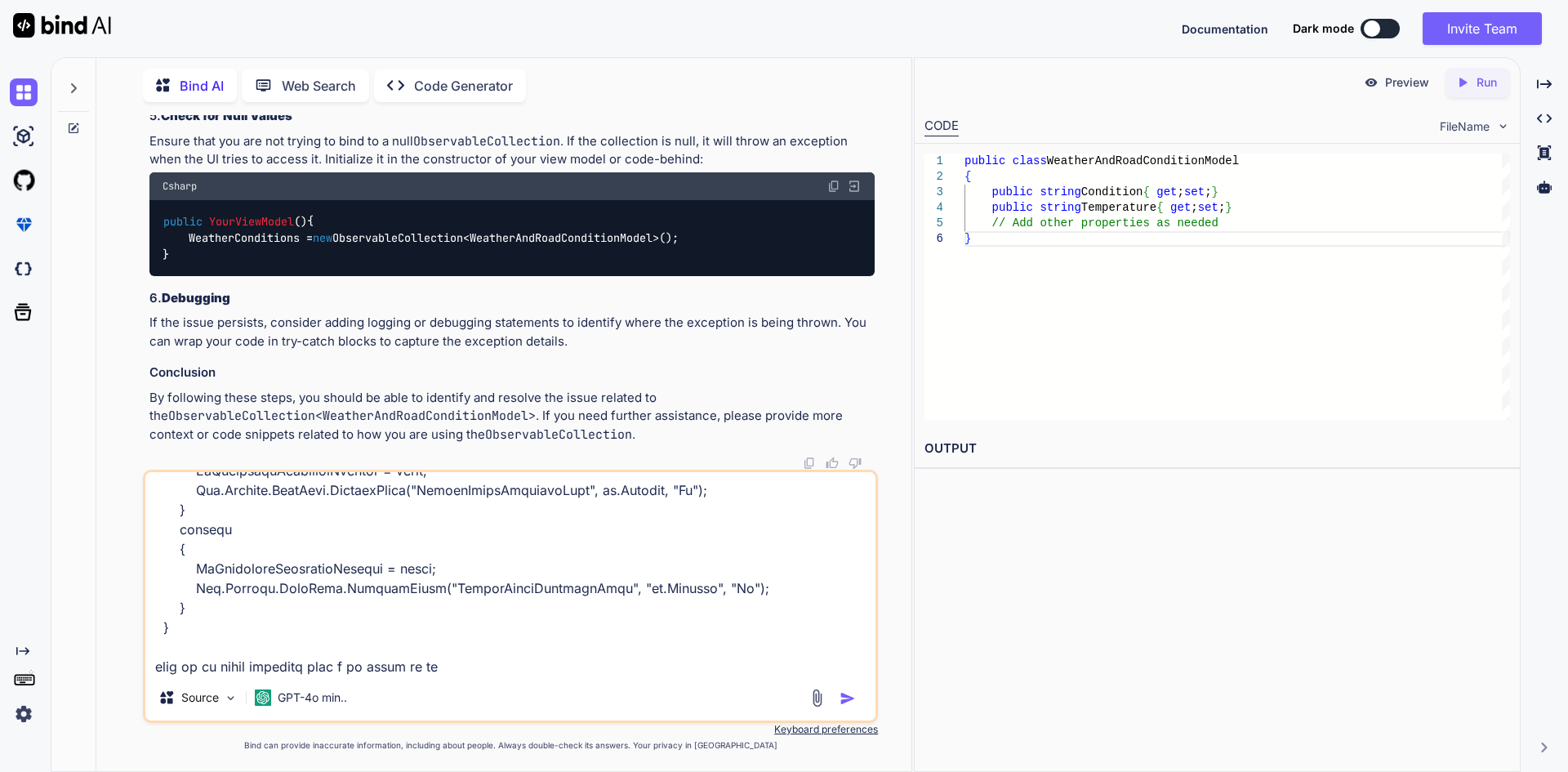
type textarea "x"
type textarea "public async Task UserLogin() { try { if (Utilities.CheckInternetConnection()) …"
type textarea "x"
type textarea "public async Task UserLogin() { try { if (Utilities.CheckInternetConnection()) …"
type textarea "x"
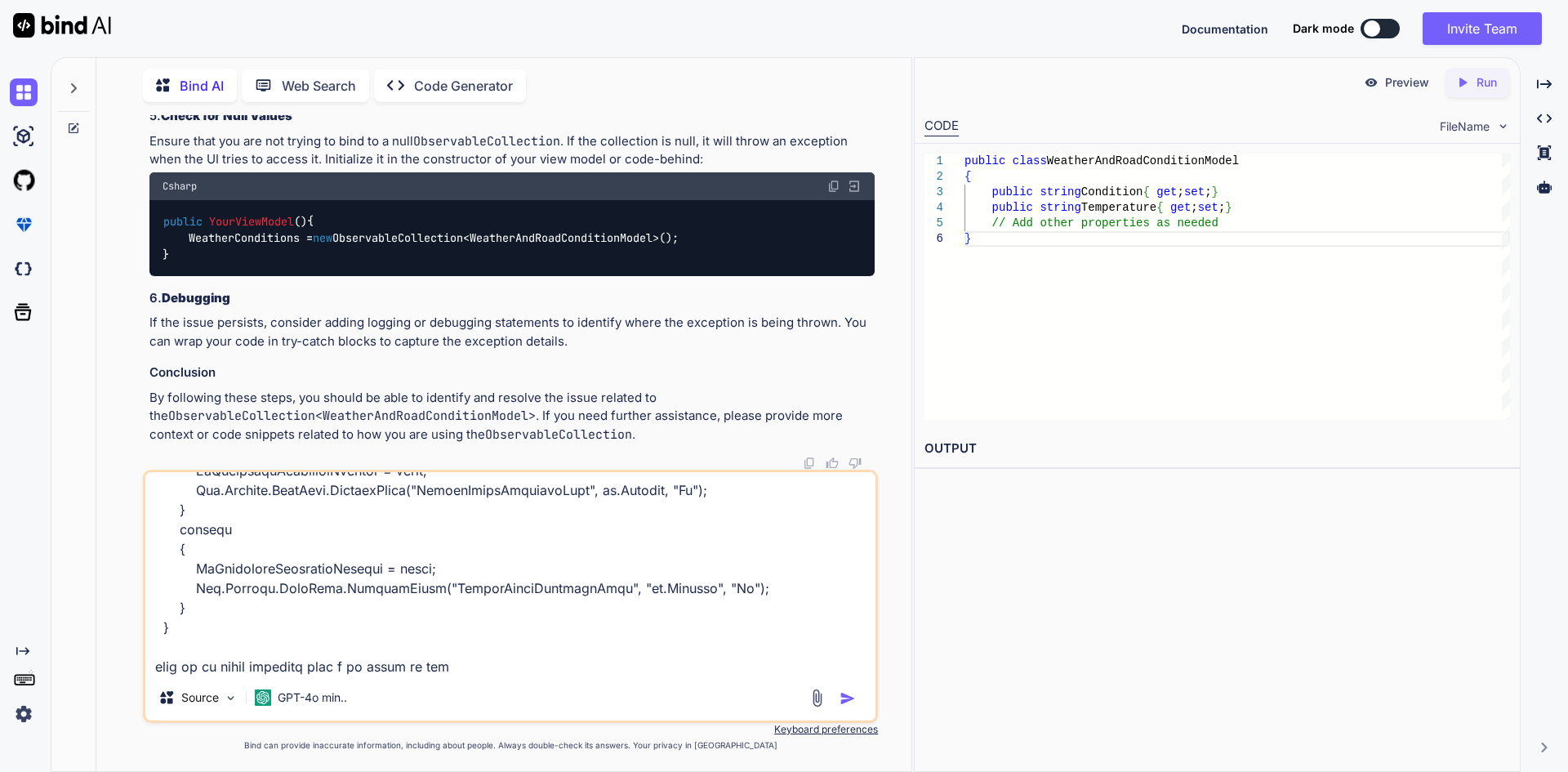
type textarea "public async Task UserLogin() { try { if (Utilities.CheckInternetConnection()) …"
type textarea "x"
type textarea "public async Task UserLogin() { try { if (Utilities.CheckInternetConnection()) …"
type textarea "x"
type textarea "public async Task UserLogin() { try { if (Utilities.CheckInternetConnection()) …"
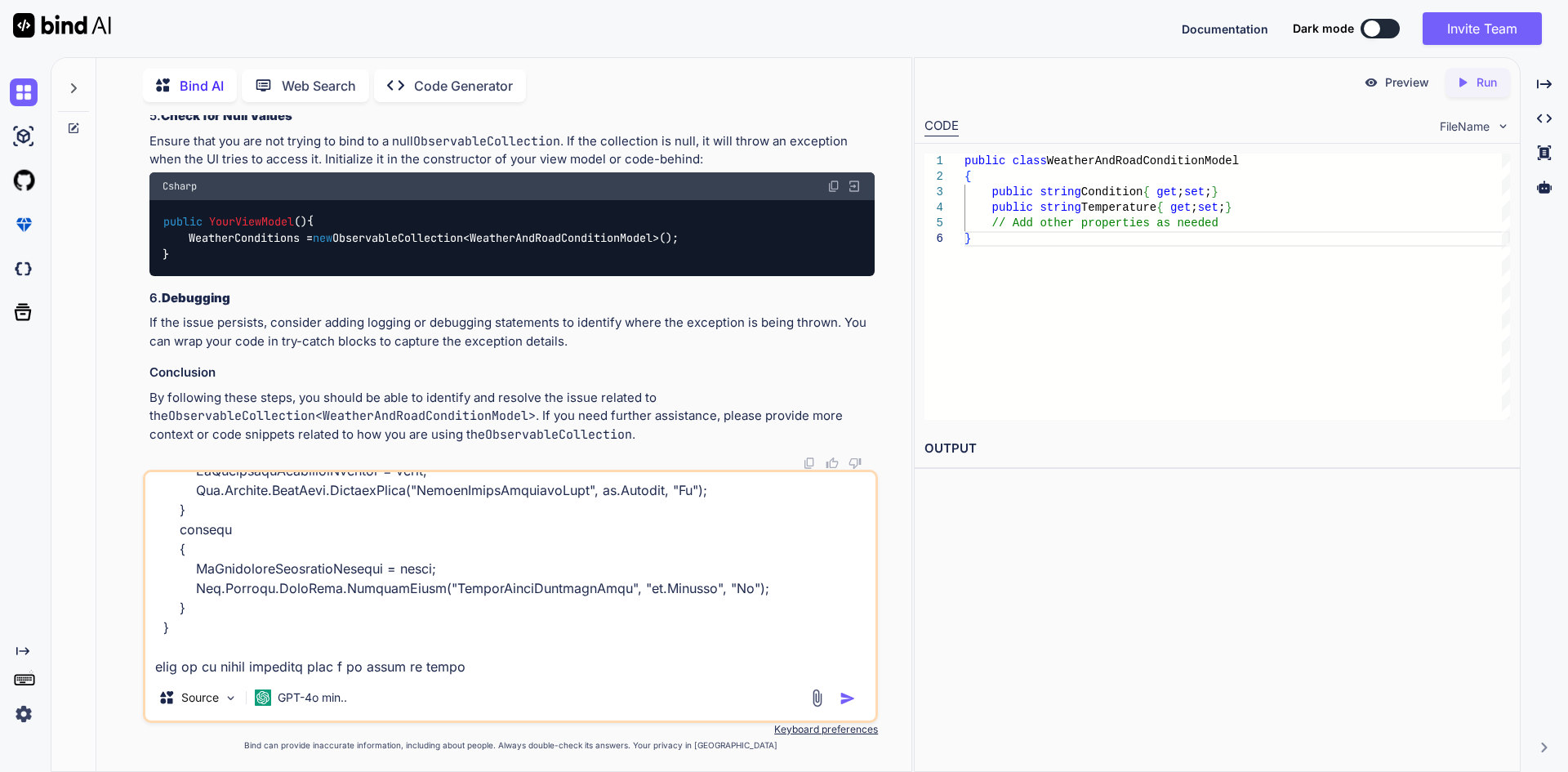
type textarea "x"
type textarea "public async Task UserLogin() { try { if (Utilities.CheckInternetConnection()) …"
type textarea "x"
type textarea "public async Task UserLogin() { try { if (Utilities.CheckInternetConnection()) …"
type textarea "x"
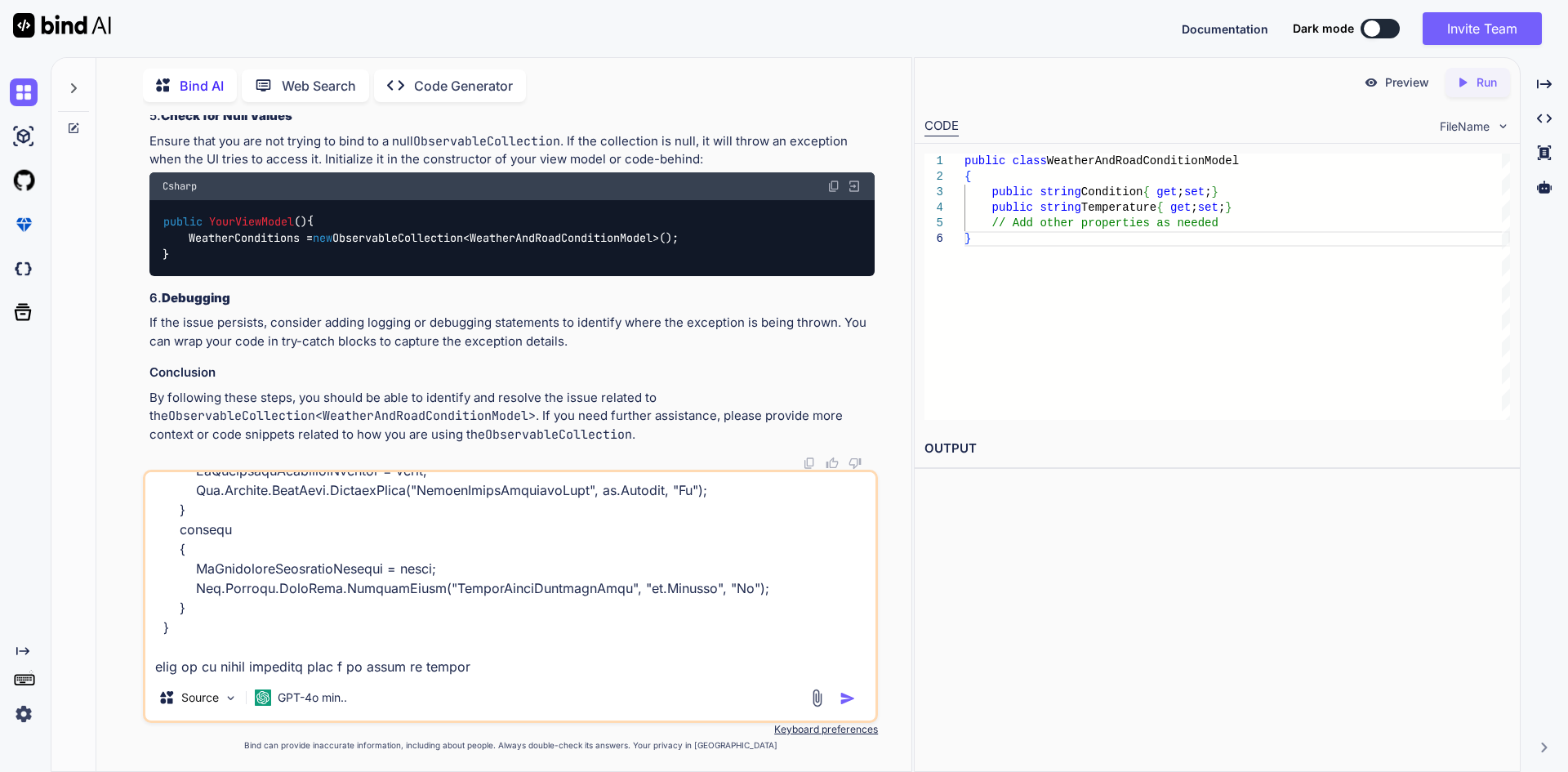
type textarea "public async Task UserLogin() { try { if (Utilities.CheckInternetConnection()) …"
type textarea "x"
type textarea "public async Task UserLogin() { try { if (Utilities.CheckInternetConnection()) …"
type textarea "x"
type textarea "public async Task UserLogin() { try { if (Utilities.CheckInternetConnection()) …"
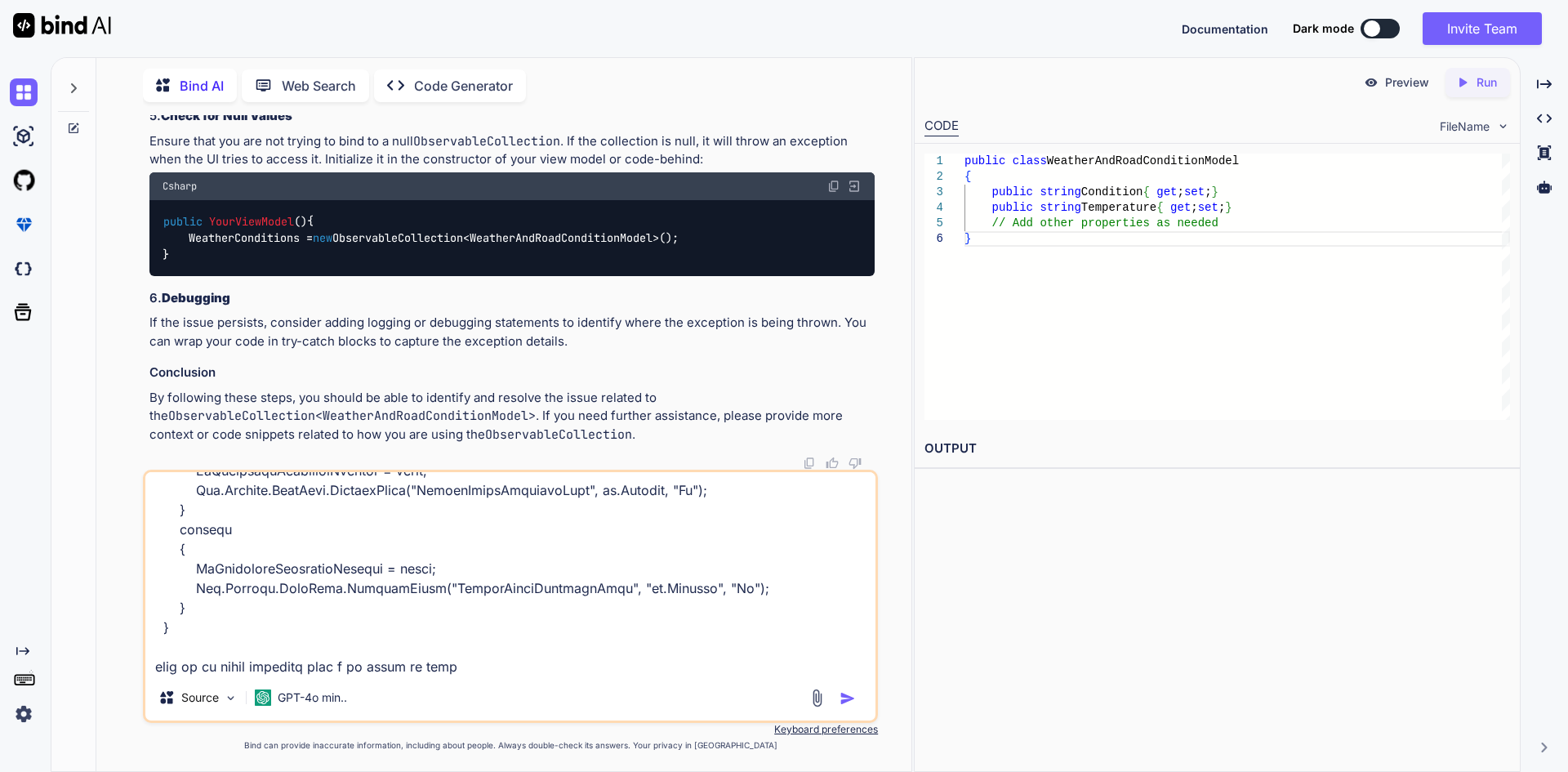
type textarea "x"
type textarea "public async Task UserLogin() { try { if (Utilities.CheckInternetConnection()) …"
type textarea "x"
type textarea "public async Task UserLogin() { try { if (Utilities.CheckInternetConnection()) …"
type textarea "x"
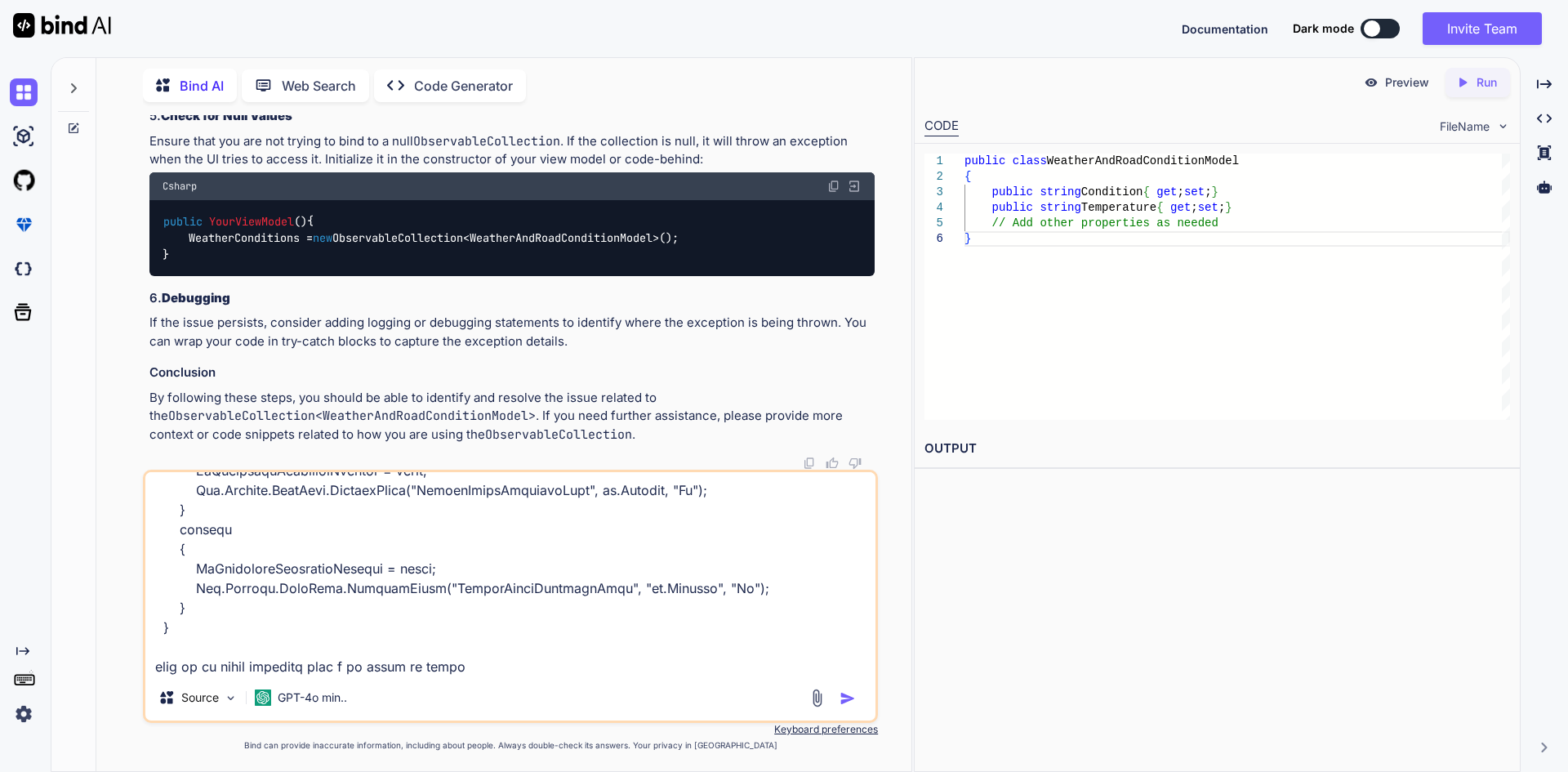
click at [411, 668] on textarea at bounding box center [510, 572] width 730 height 202
click at [403, 668] on textarea at bounding box center [510, 572] width 730 height 202
type textarea "public async Task UserLogin() { try { if (Utilities.CheckInternetConnection()) …"
type textarea "x"
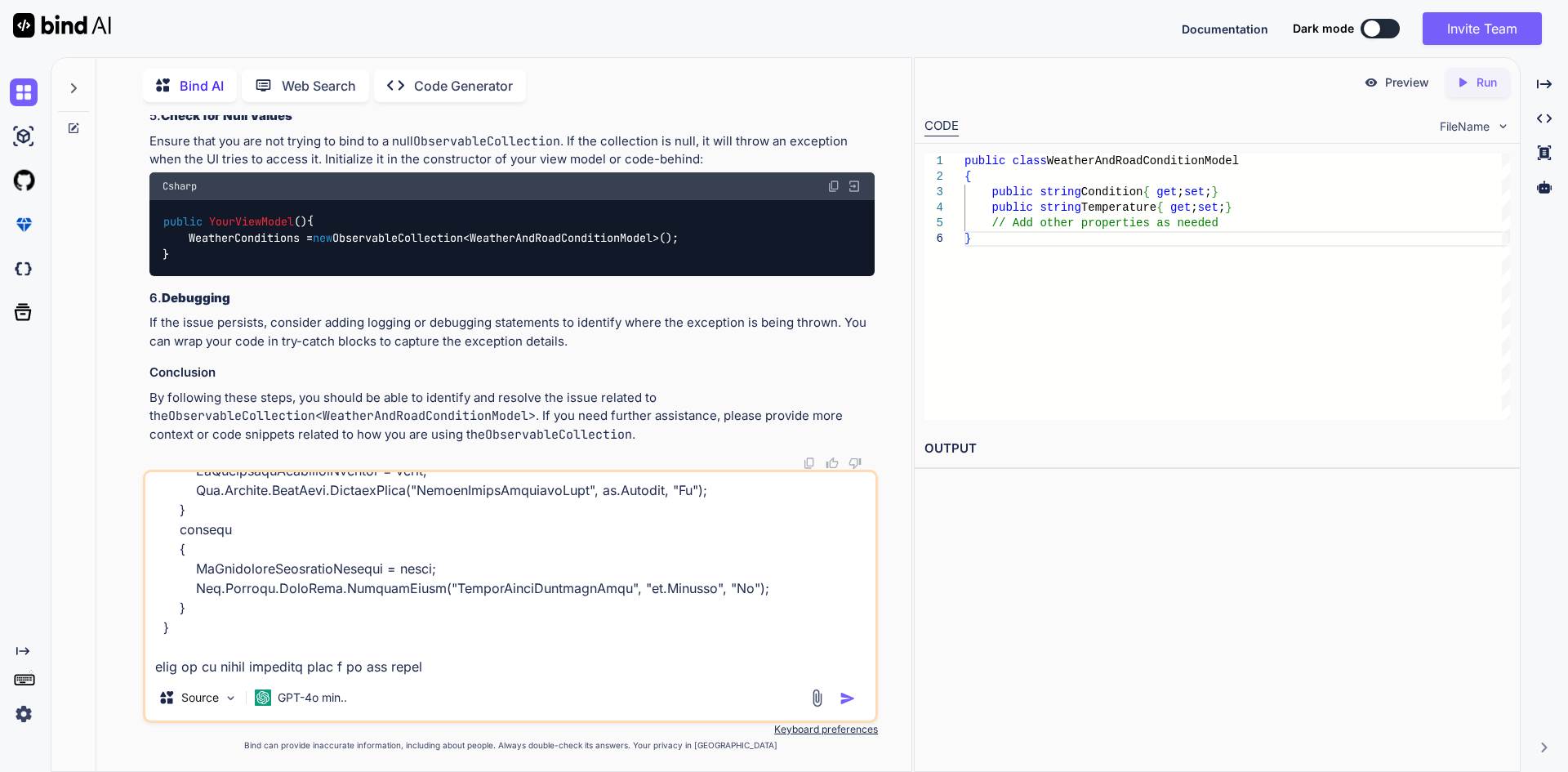
type textarea "public async Task UserLogin() { try { if (Utilities.CheckInternetConnection()) …"
type textarea "x"
type textarea "public async Task UserLogin() { try { if (Utilities.CheckInternetConnection()) …"
type textarea "x"
type textarea "public async Task UserLogin() { try { if (Utilities.CheckInternetConnection()) …"
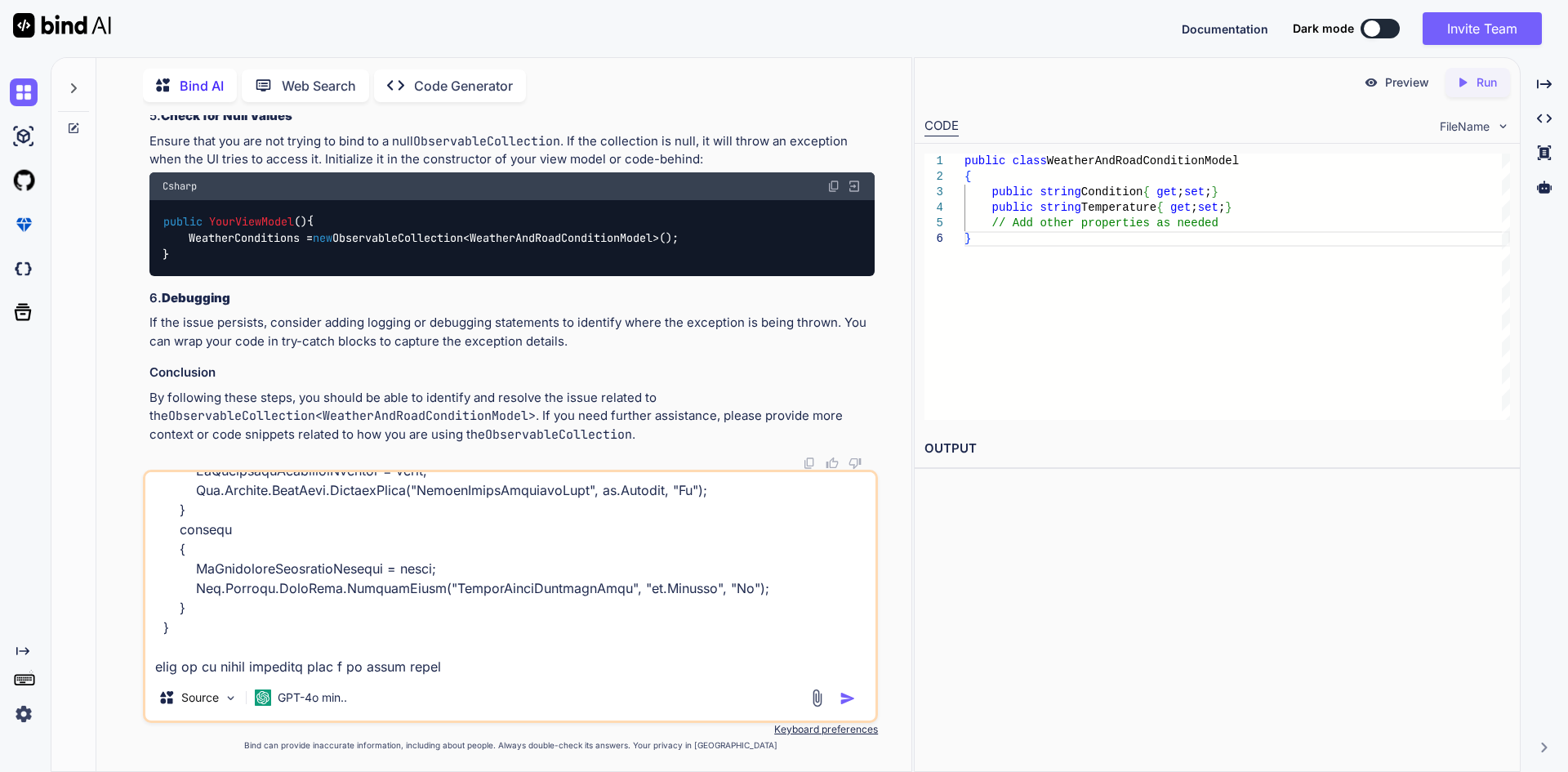
type textarea "x"
type textarea "public async Task UserLogin() { try { if (Utilities.CheckInternetConnection()) …"
type textarea "x"
type textarea "public async Task UserLogin() { try { if (Utilities.CheckInternetConnection()) …"
type textarea "x"
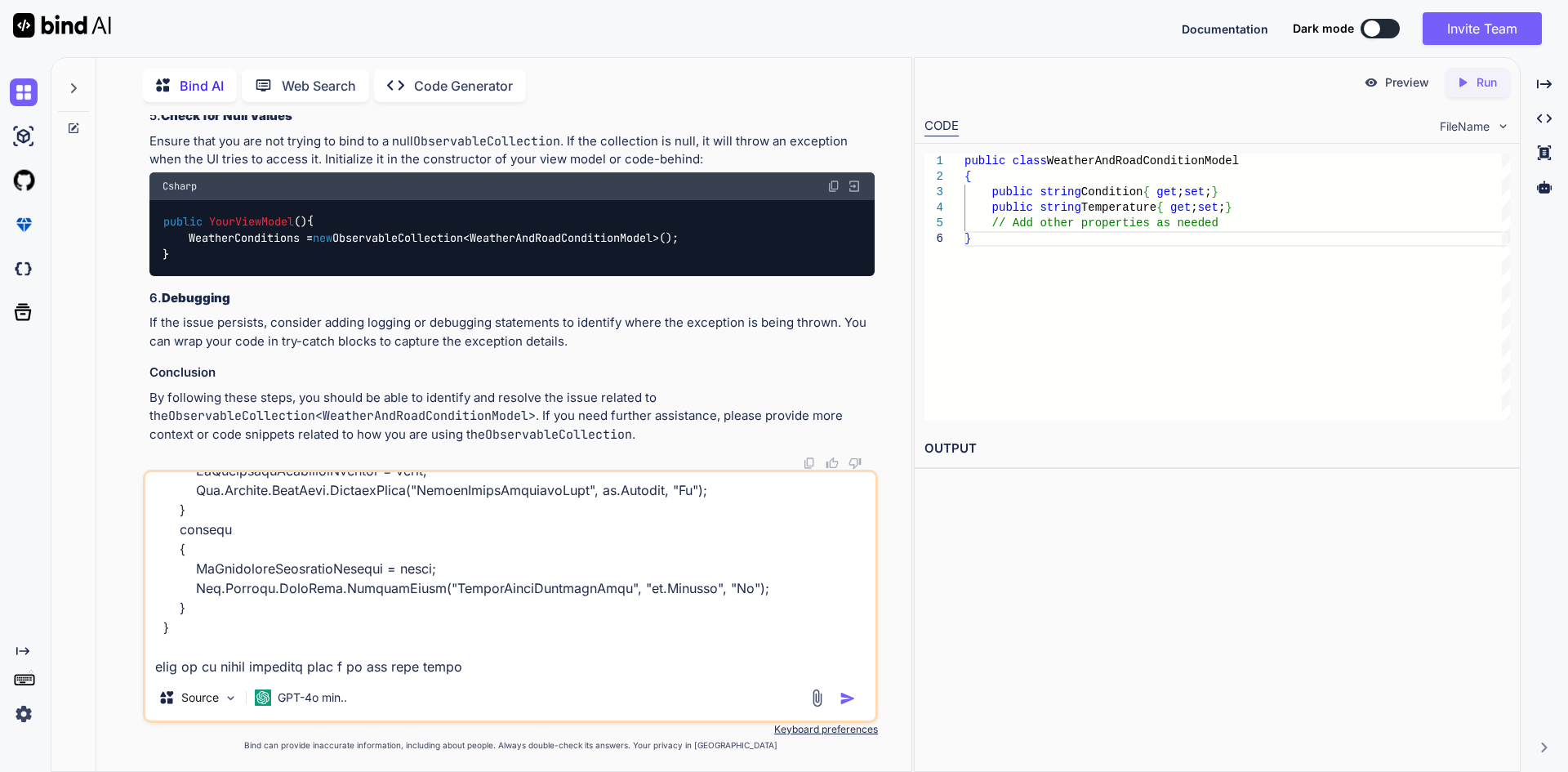
type textarea "public async Task UserLogin() { try { if (Utilities.CheckInternetConnection()) …"
type textarea "x"
type textarea "public async Task UserLogin() { try { if (Utilities.CheckInternetConnection()) …"
type textarea "x"
type textarea "public async Task UserLogin() { try { if (Utilities.CheckInternetConnection()) …"
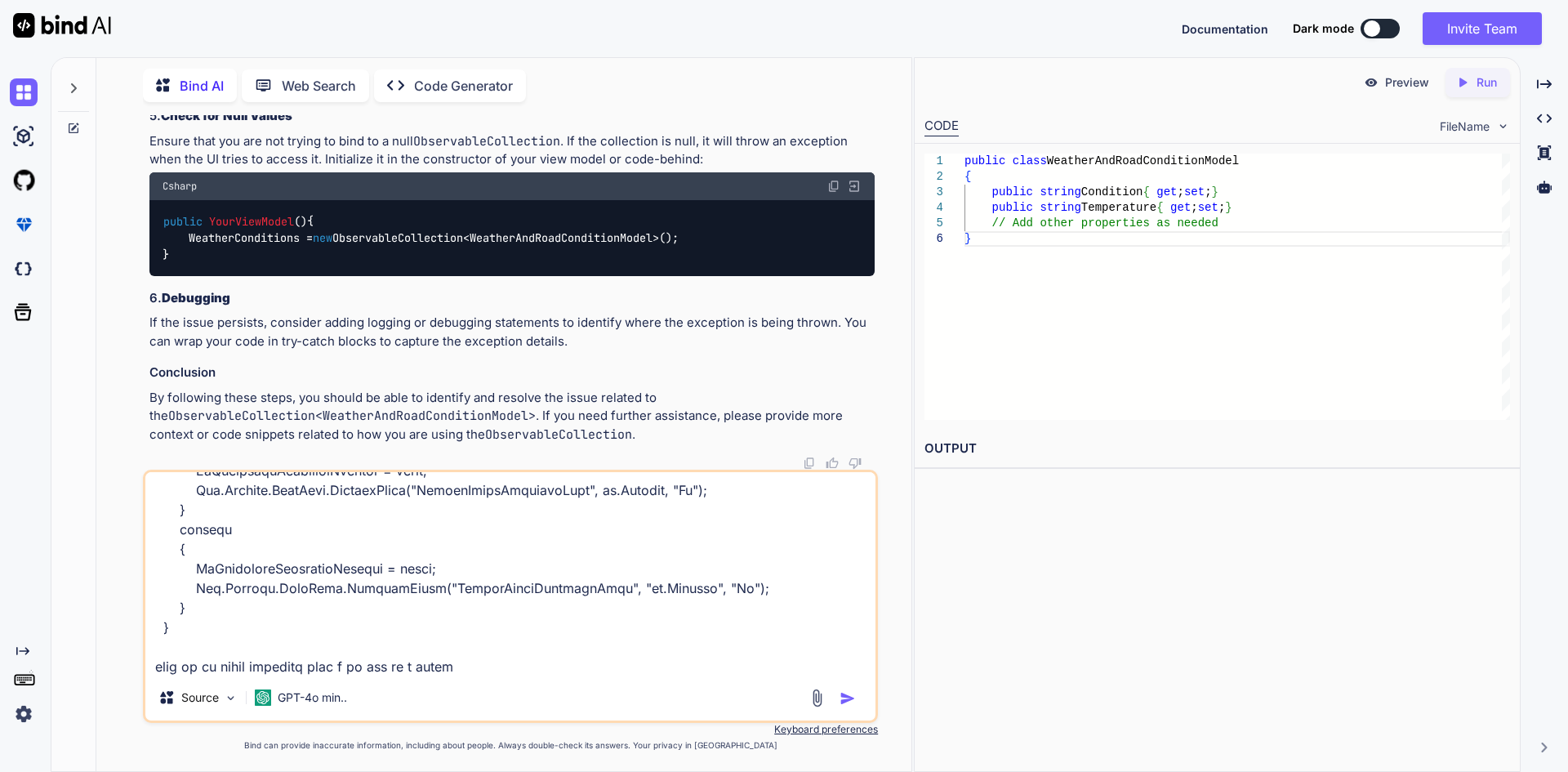
type textarea "x"
type textarea "public async Task UserLogin() { try { if (Utilities.CheckInternetConnection()) …"
type textarea "x"
type textarea "public async Task UserLogin() { try { if (Utilities.CheckInternetConnection()) …"
type textarea "x"
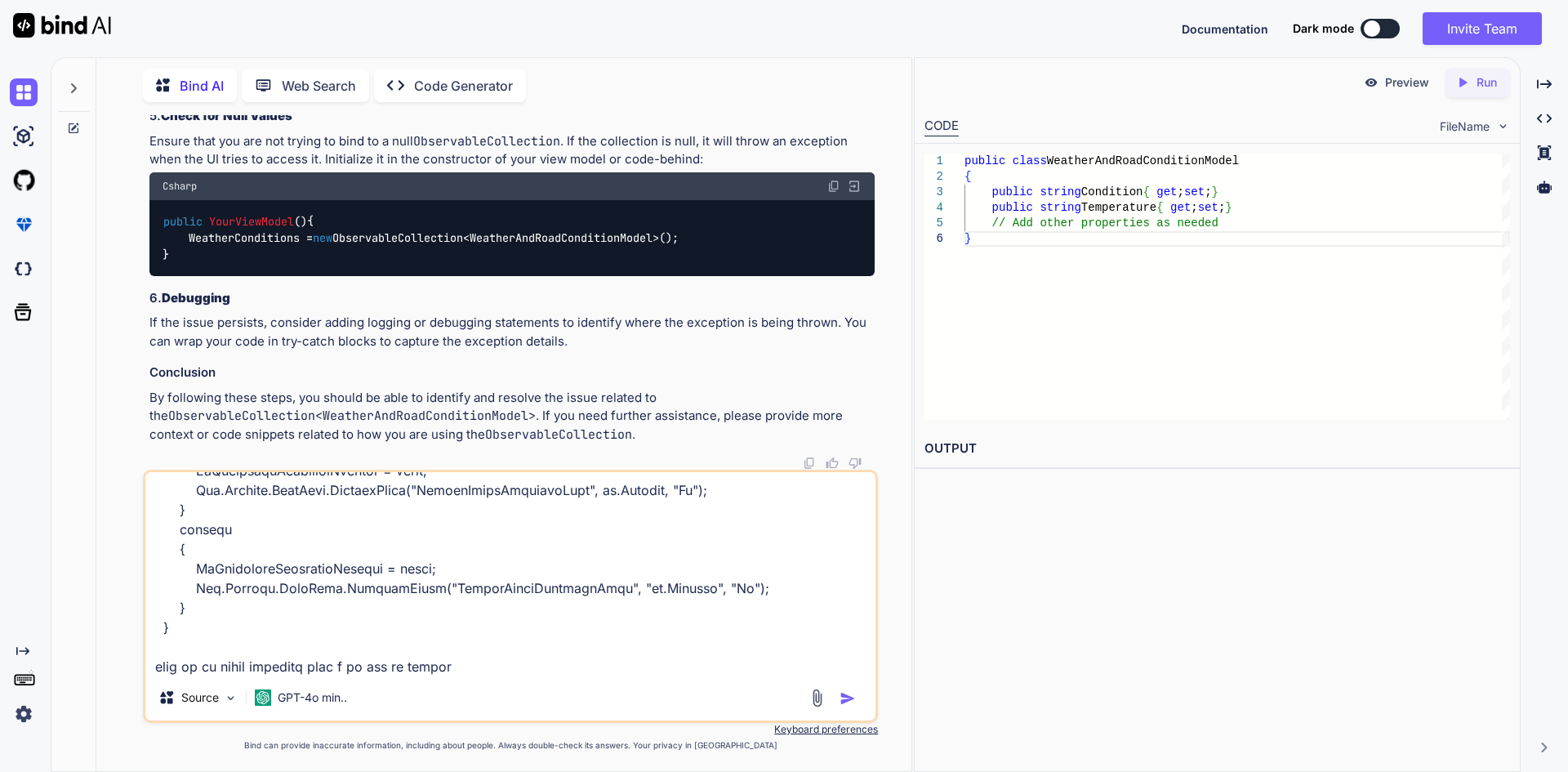
type textarea "public async Task UserLogin() { try { if (Utilities.CheckInternetConnection()) …"
type textarea "x"
type textarea "public async Task UserLogin() { try { if (Utilities.CheckInternetConnection()) …"
type textarea "x"
type textarea "public async Task UserLogin() { try { if (Utilities.CheckInternetConnection()) …"
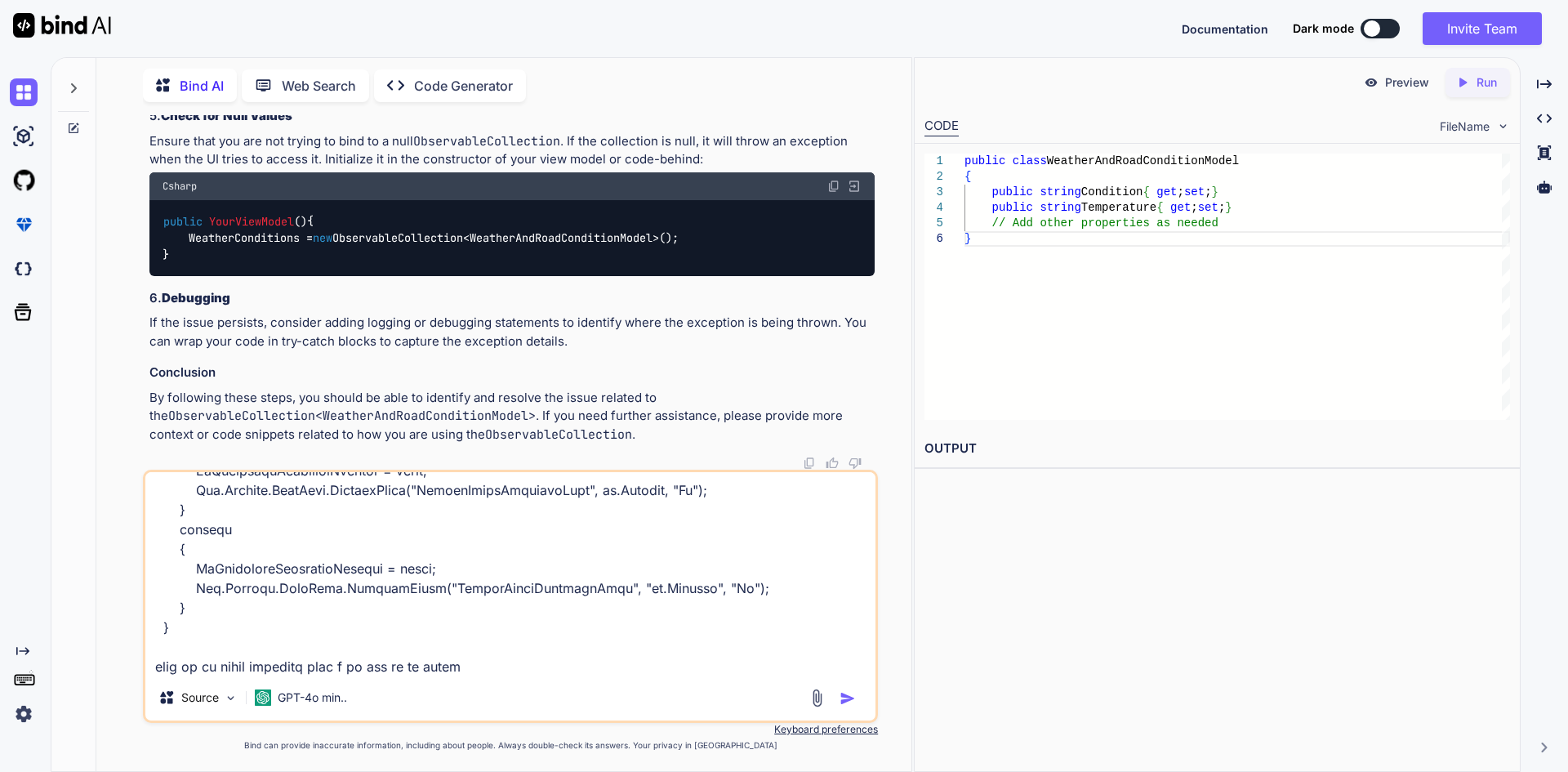
type textarea "x"
type textarea "public async Task UserLogin() { try { if (Utilities.CheckInternetConnection()) …"
type textarea "x"
type textarea "public async Task UserLogin() { try { if (Utilities.CheckInternetConnection()) …"
type textarea "x"
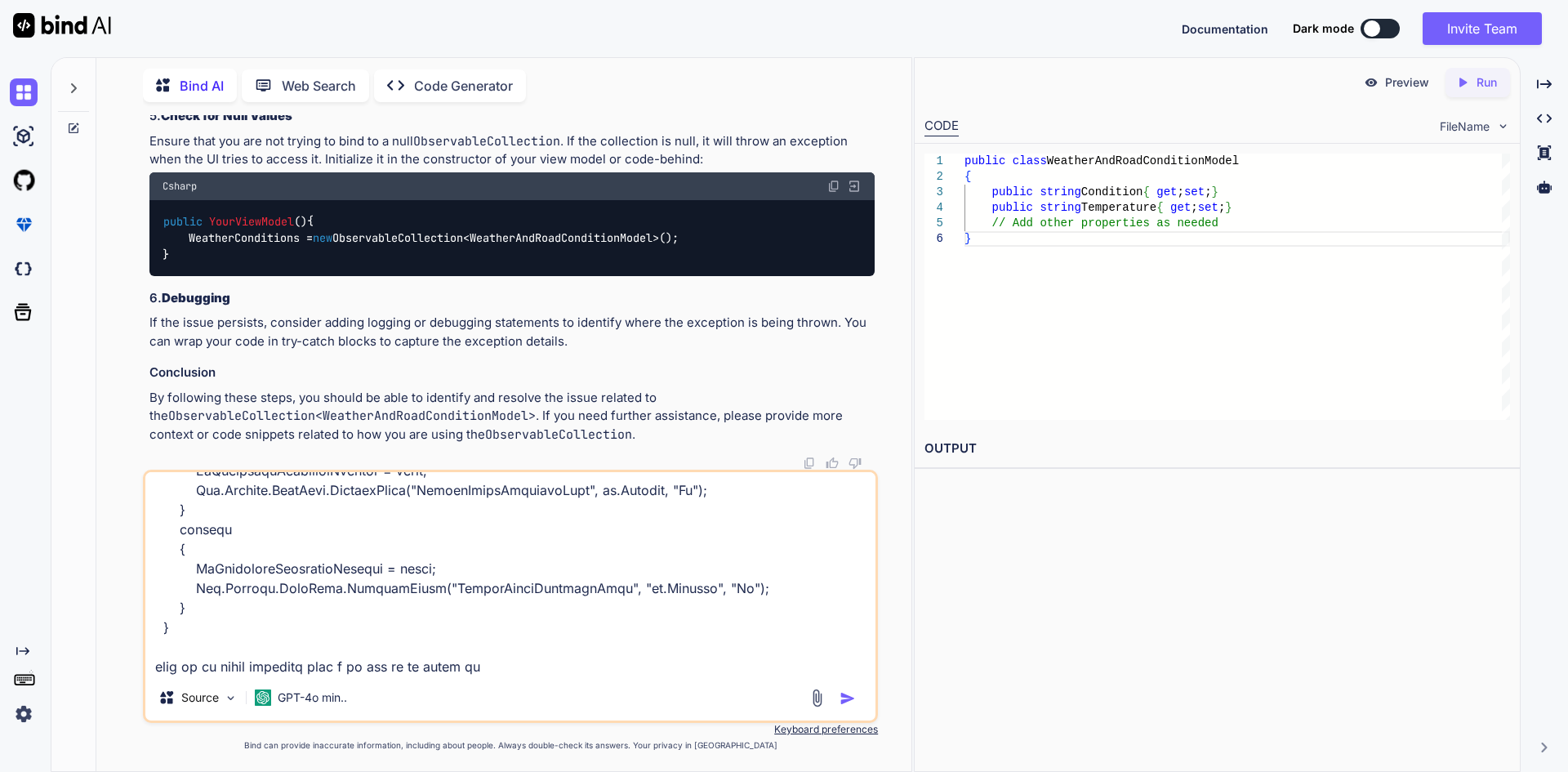
type textarea "public async Task UserLogin() { try { if (Utilities.CheckInternetConnection()) …"
type textarea "x"
type textarea "public async Task UserLogin() { try { if (Utilities.CheckInternetConnection()) …"
type textarea "x"
type textarea "public async Task UserLogin() { try { if (Utilities.CheckInternetConnection()) …"
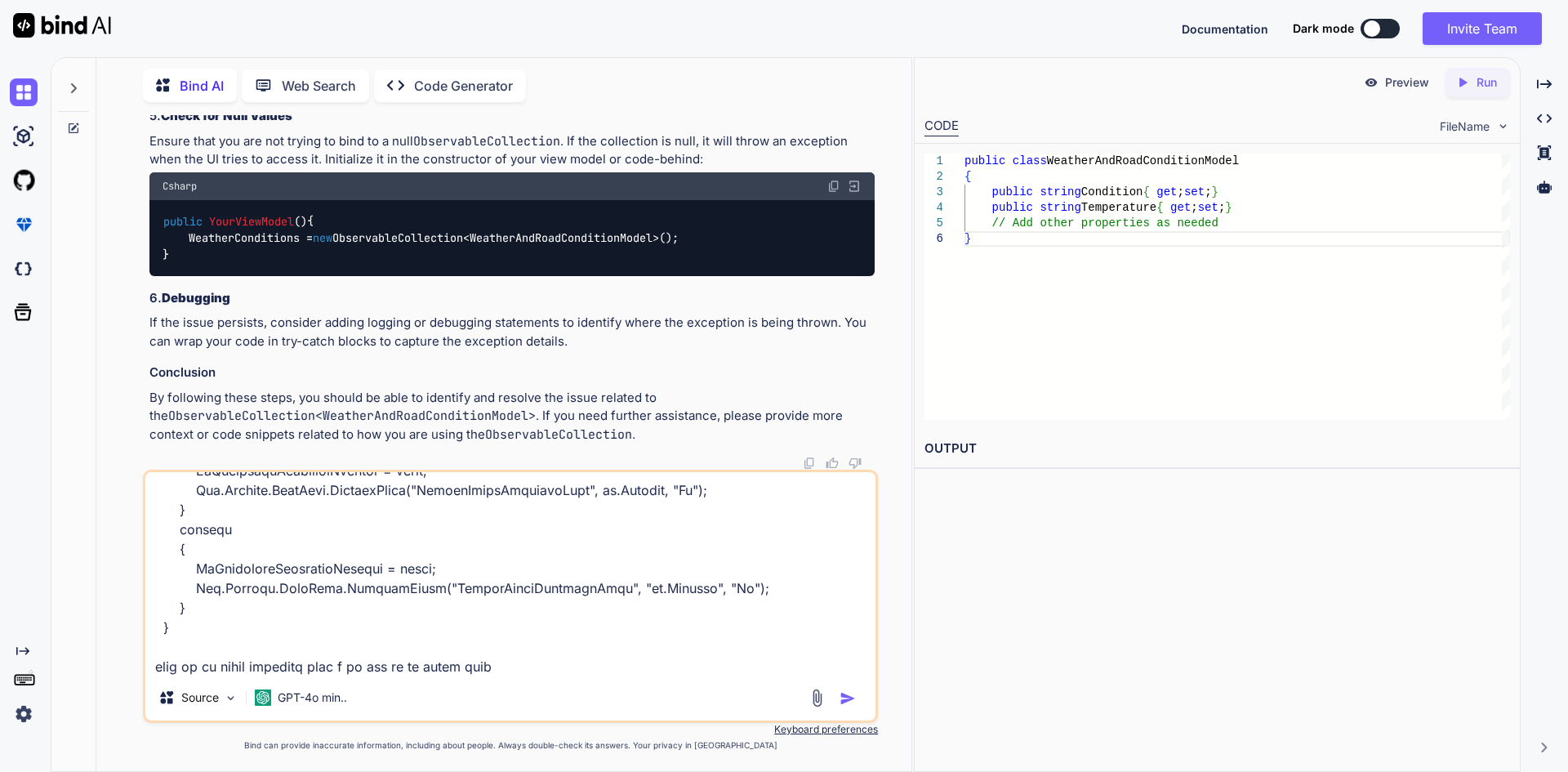
type textarea "x"
type textarea "public async Task UserLogin() { try { if (Utilities.CheckInternetConnection()) …"
type textarea "x"
type textarea "public async Task UserLogin() { try { if (Utilities.CheckInternetConnection()) …"
type textarea "x"
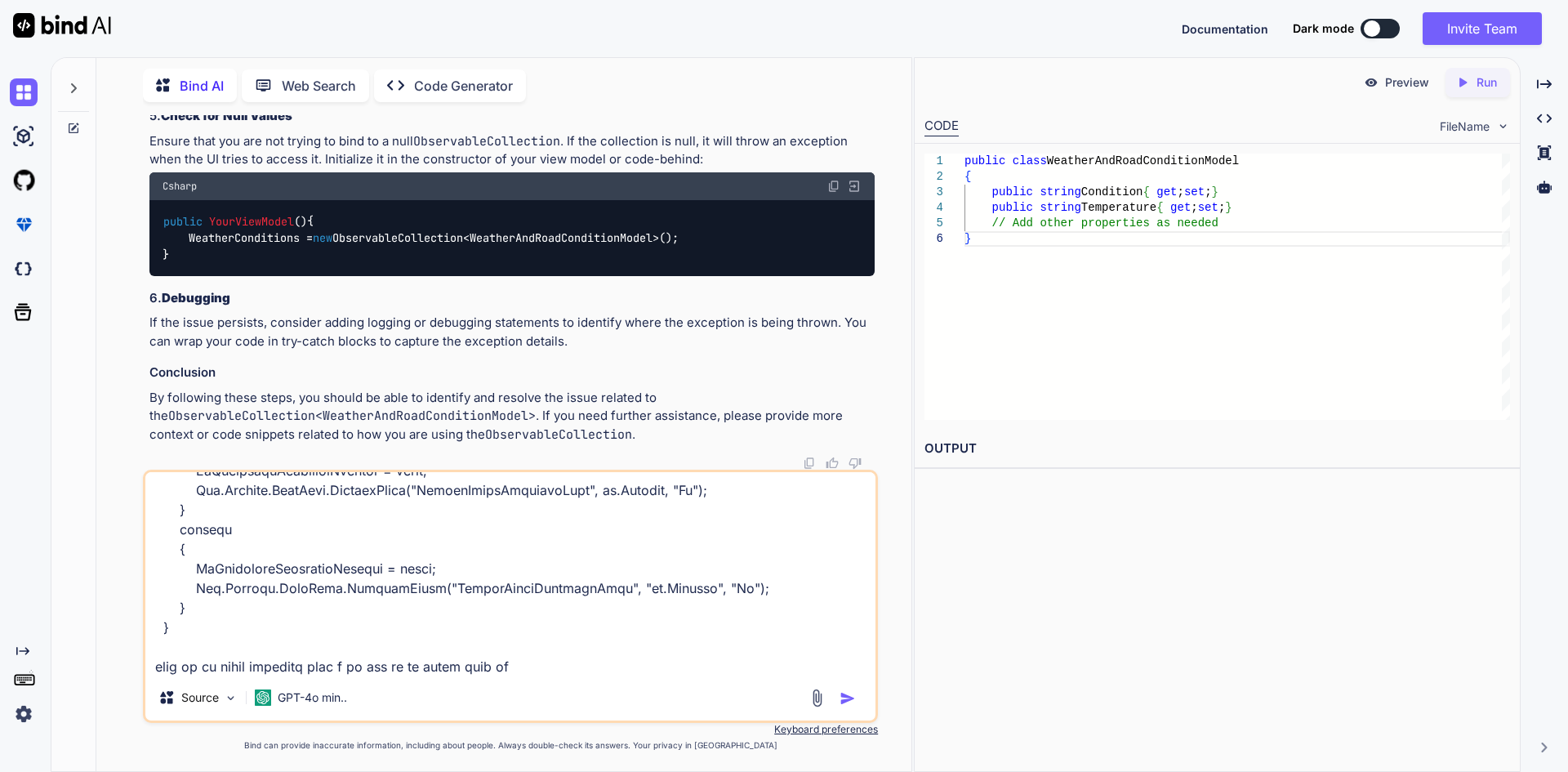
type textarea "public async Task UserLogin() { try { if (Utilities.CheckInternetConnection()) …"
type textarea "x"
type textarea "public async Task UserLogin() { try { if (Utilities.CheckInternetConnection()) …"
type textarea "x"
type textarea "public async Task UserLogin() { try { if (Utilities.CheckInternetConnection()) …"
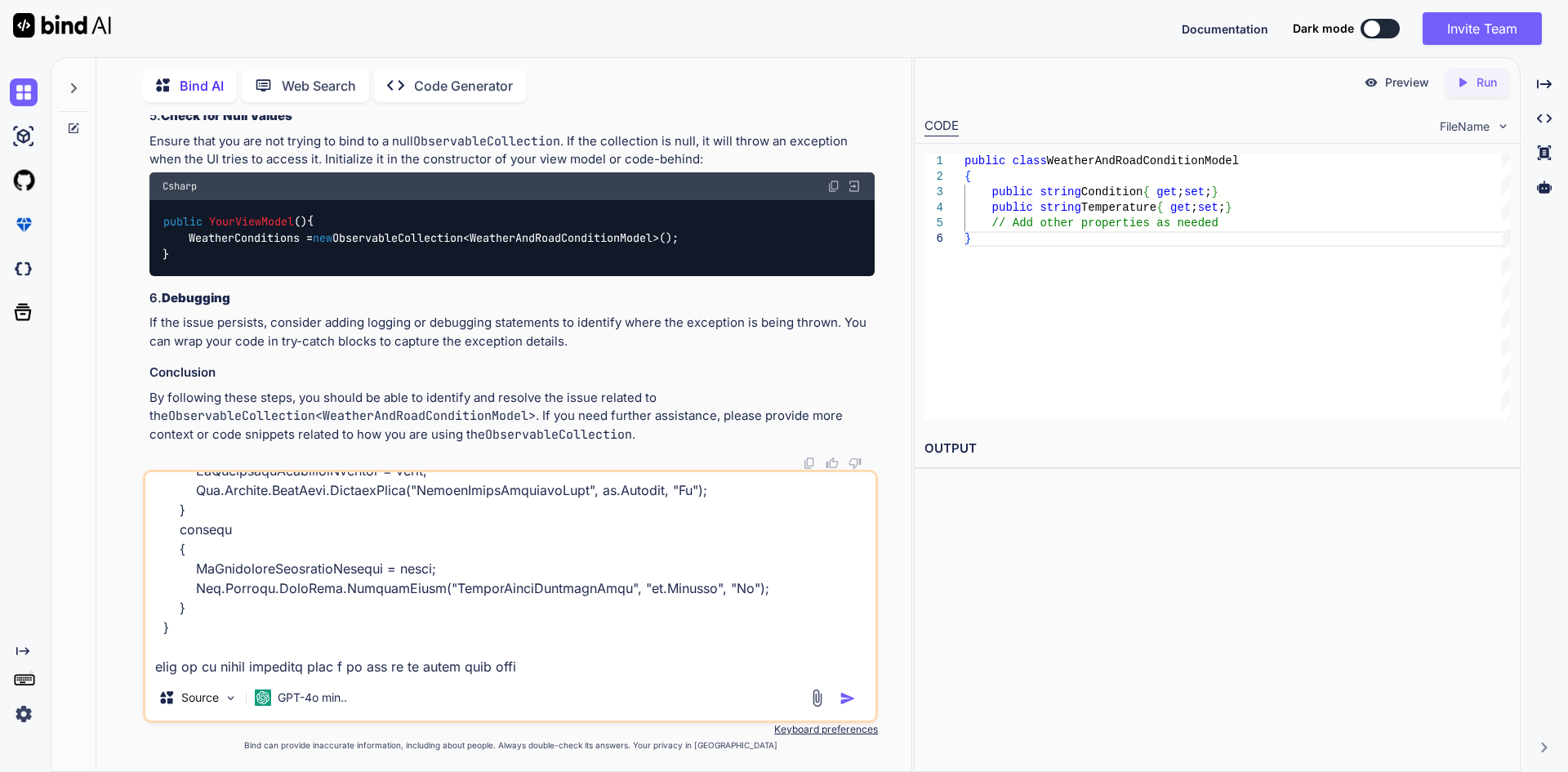
type textarea "x"
type textarea "public async Task UserLogin() { try { if (Utilities.CheckInternetConnection()) …"
type textarea "x"
type textarea "public async Task UserLogin() { try { if (Utilities.CheckInternetConnection()) …"
type textarea "x"
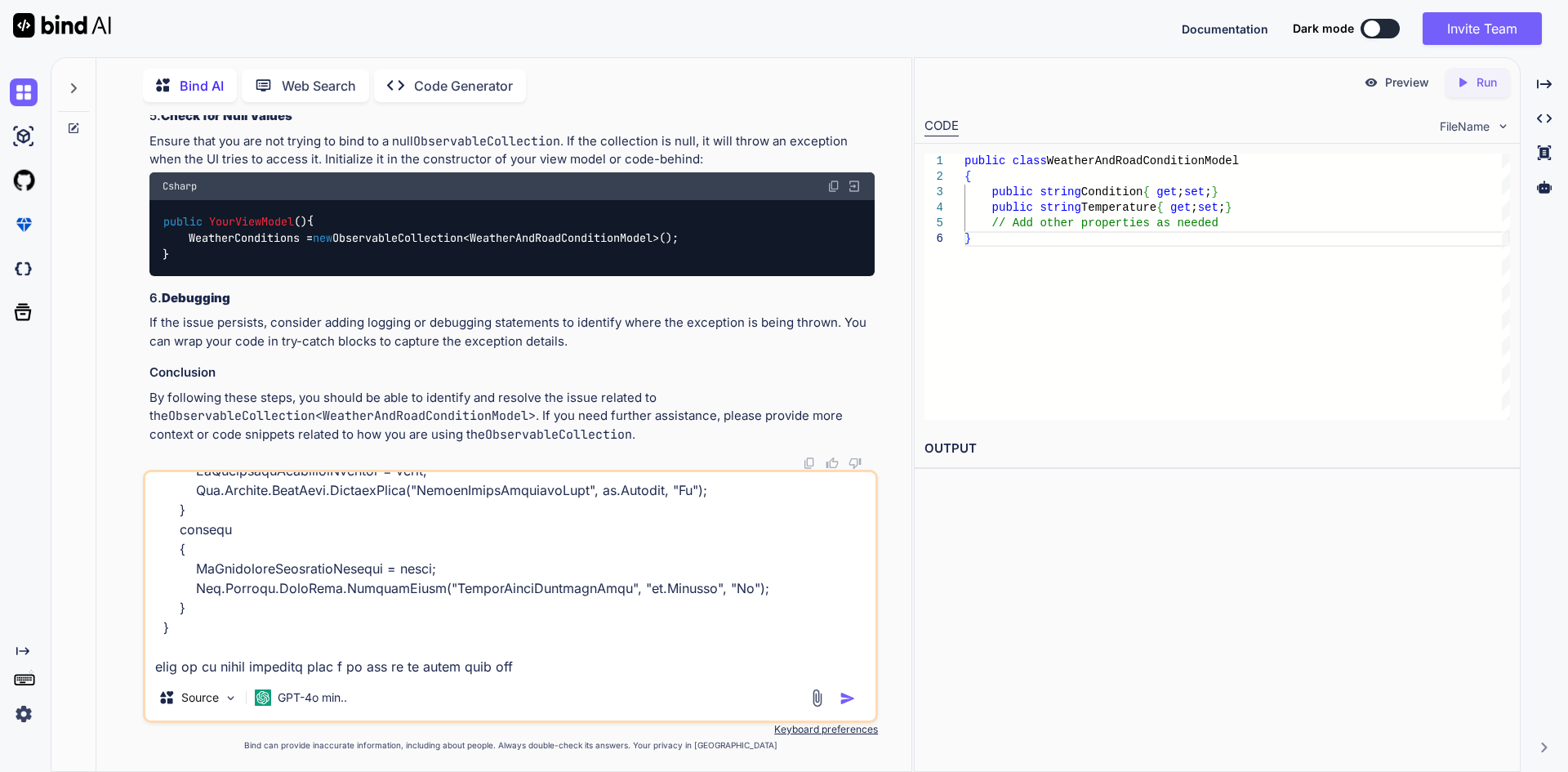
type textarea "public async Task UserLogin() { try { if (Utilities.CheckInternetConnection()) …"
type textarea "x"
type textarea "public async Task UserLogin() { try { if (Utilities.CheckInternetConnection()) …"
type textarea "x"
type textarea "public async Task UserLogin() { try { if (Utilities.CheckInternetConnection()) …"
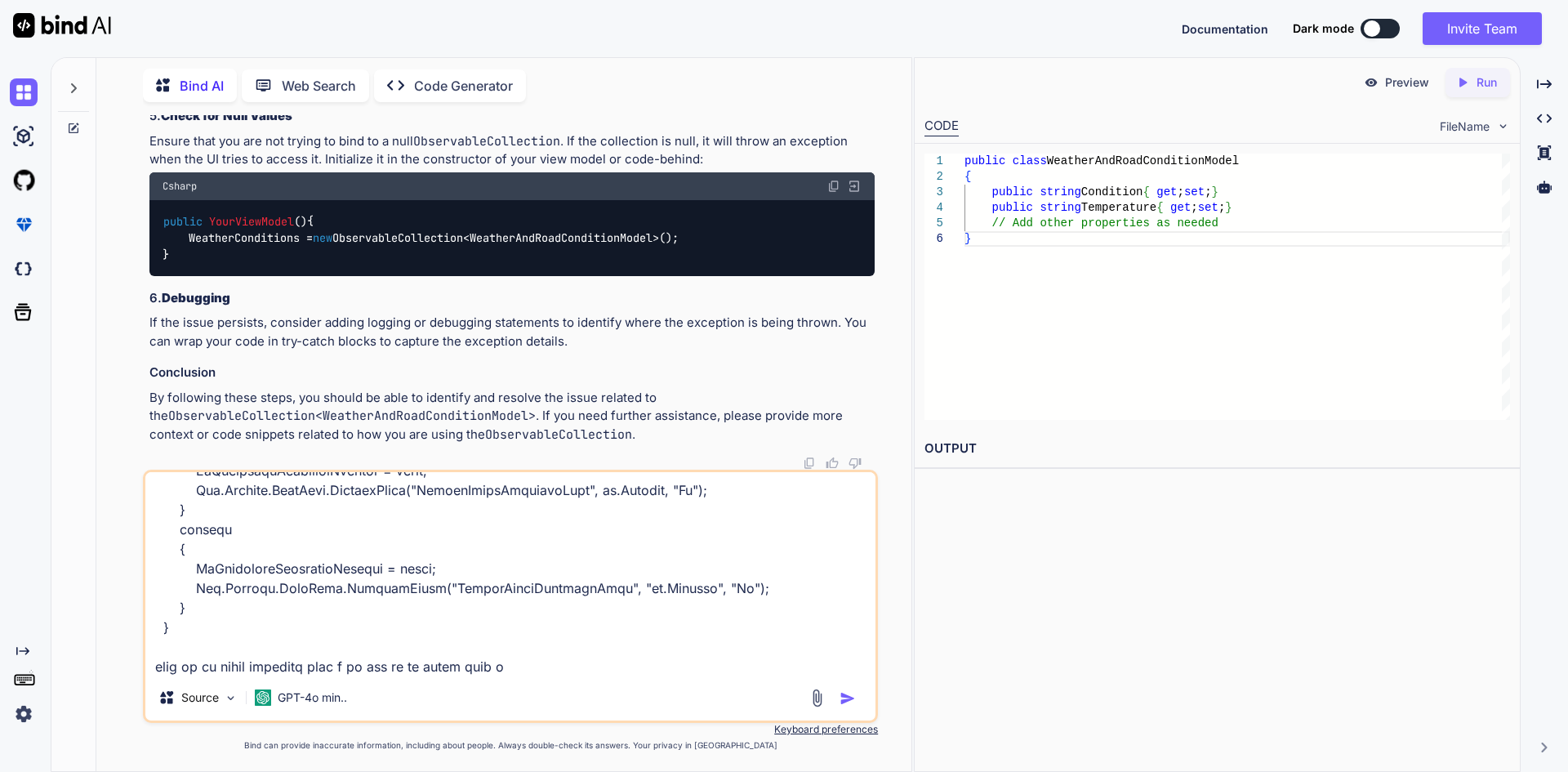
type textarea "x"
type textarea "public async Task UserLogin() { try { if (Utilities.CheckInternetConnection()) …"
type textarea "x"
type textarea "public async Task UserLogin() { try { if (Utilities.CheckInternetConnection()) …"
type textarea "x"
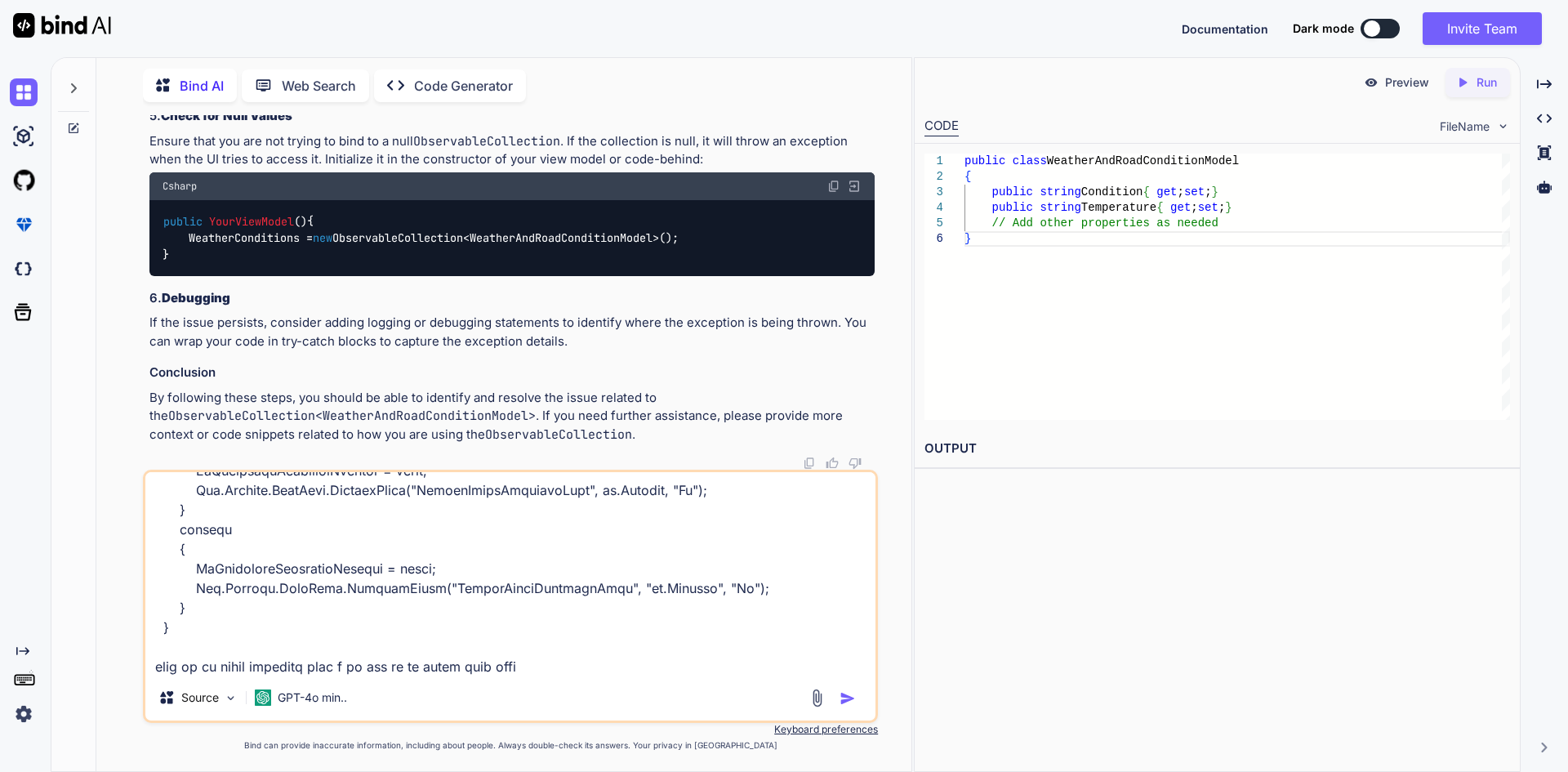
type textarea "public async Task UserLogin() { try { if (Utilities.CheckInternetConnection()) …"
type textarea "x"
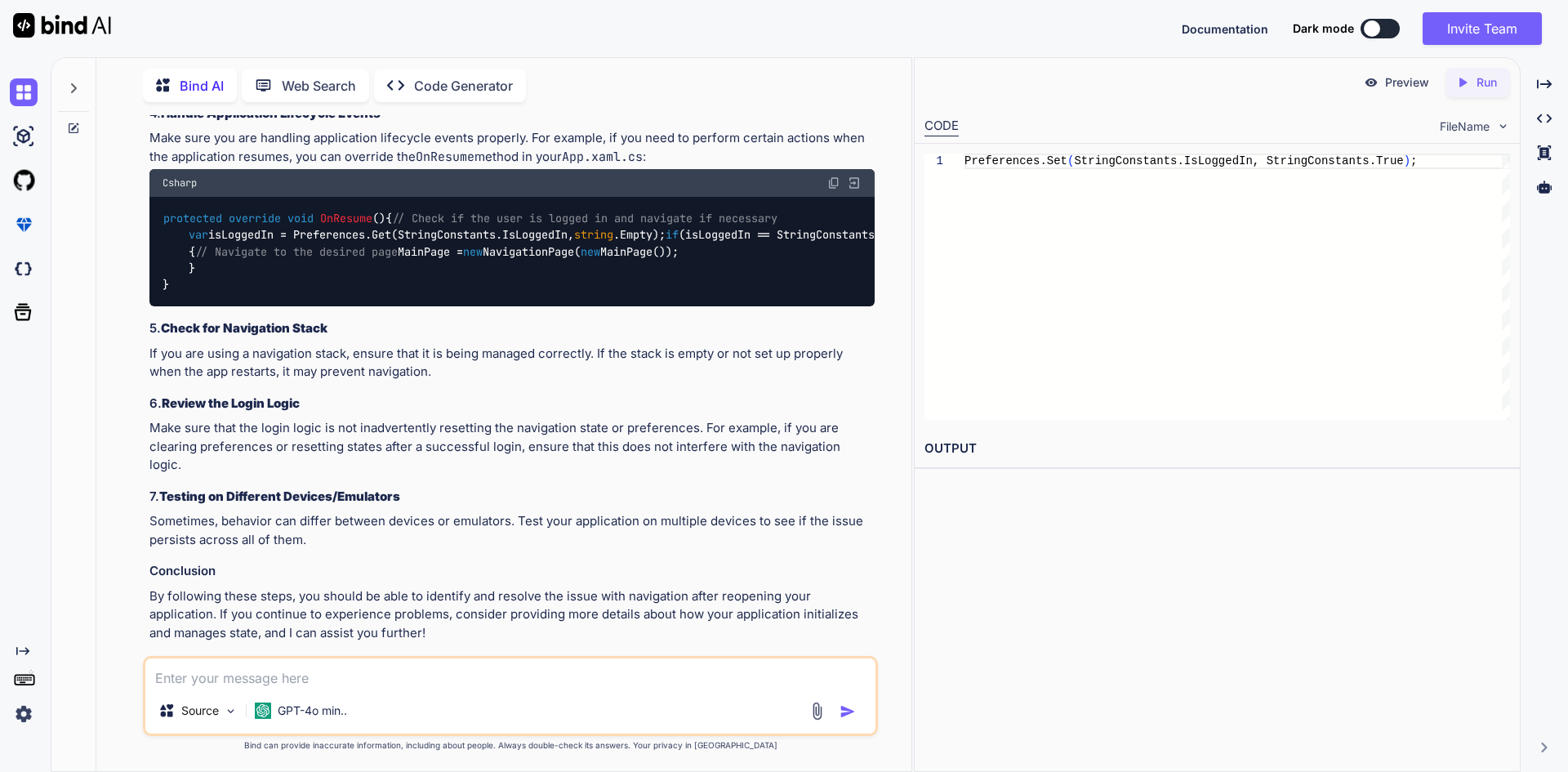
scroll to position [5232, 0]
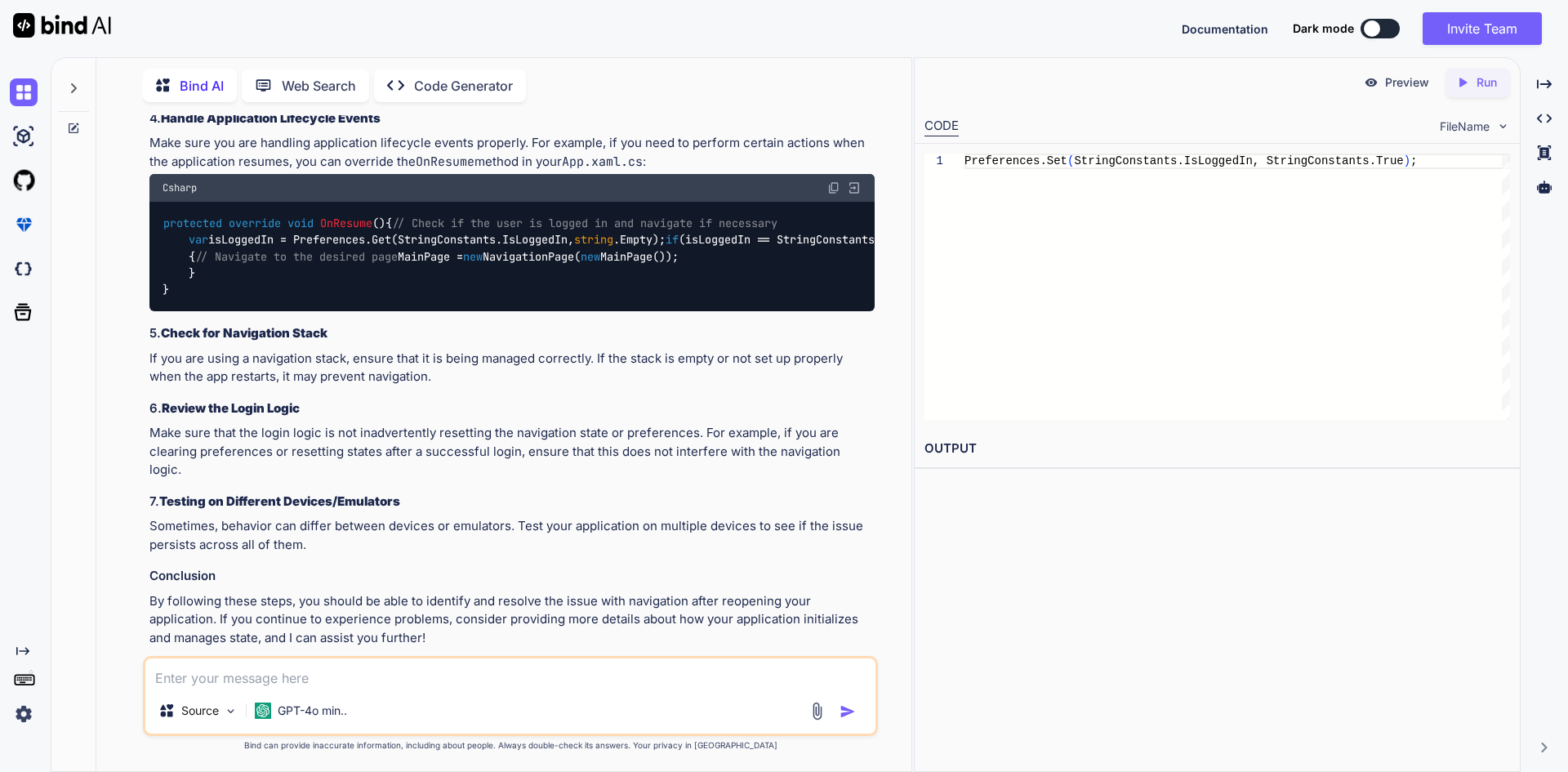
drag, startPoint x: 166, startPoint y: 293, endPoint x: 800, endPoint y: 299, distance: 634.0
drag, startPoint x: 326, startPoint y: 516, endPoint x: 390, endPoint y: 522, distance: 64.3
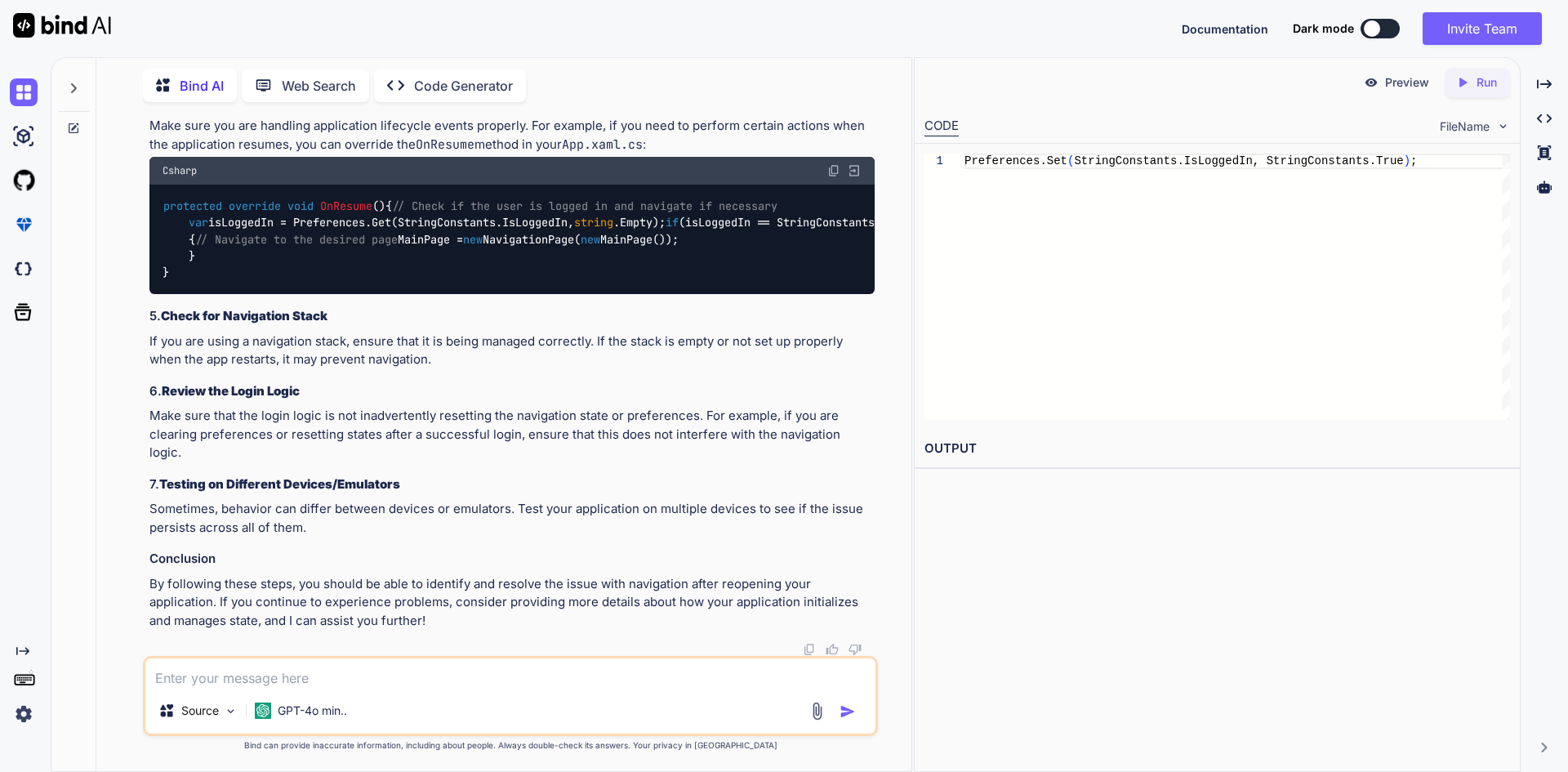
click at [517, 293] on div "protected override void OnResume () { // Check if the user is logged in and nav…" at bounding box center [511, 239] width 725 height 109
click at [429, 281] on code "protected override void OnResume () { // Check if the user is logged in and nav…" at bounding box center [538, 239] width 752 height 83
click at [364, 281] on code "protected override void OnResume () { // Check if the user is logged in and nav…" at bounding box center [538, 239] width 752 height 83
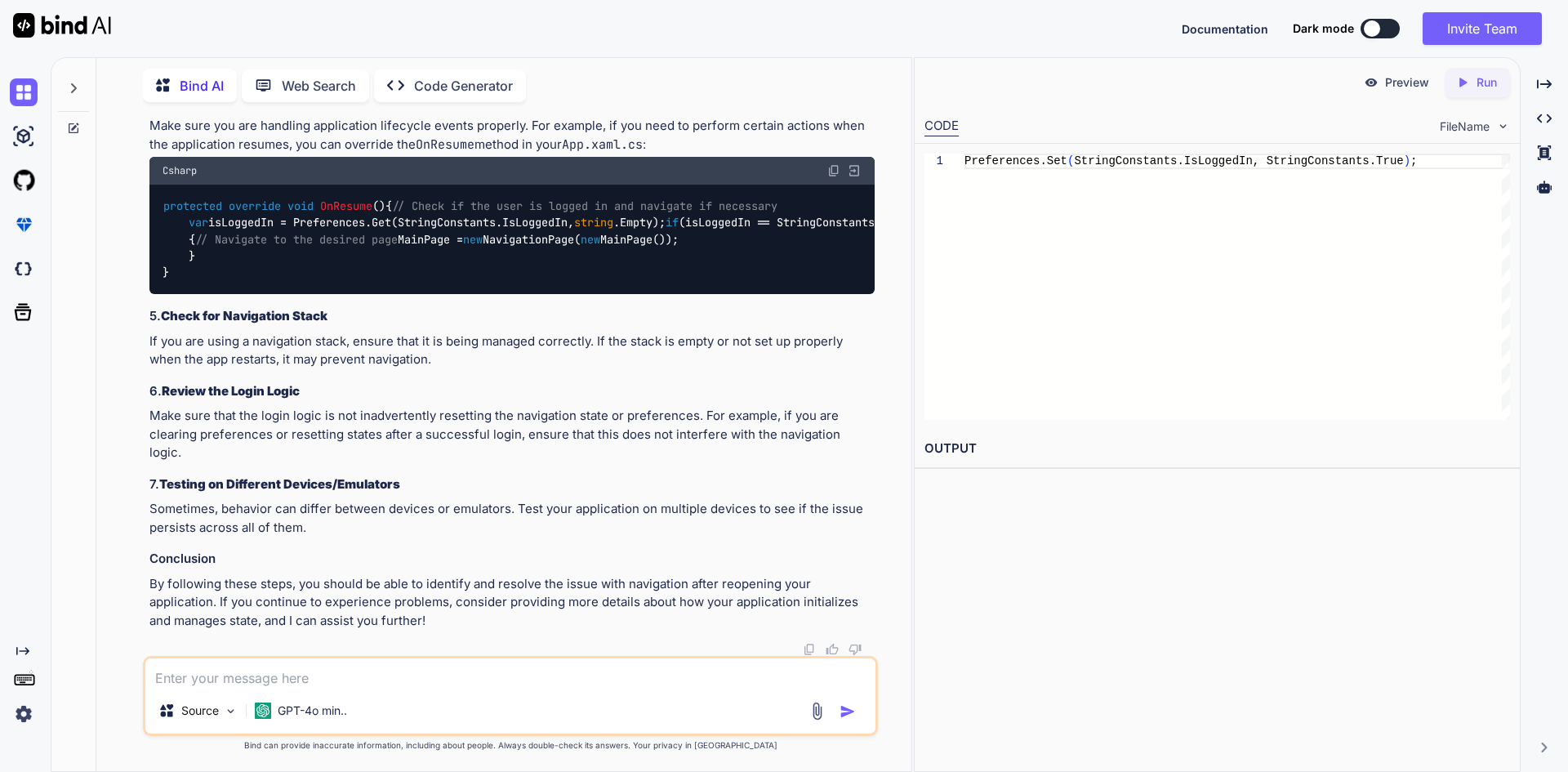
click at [529, 293] on div "protected override void OnResume () { // Check if the user is logged in and nav…" at bounding box center [511, 239] width 725 height 109
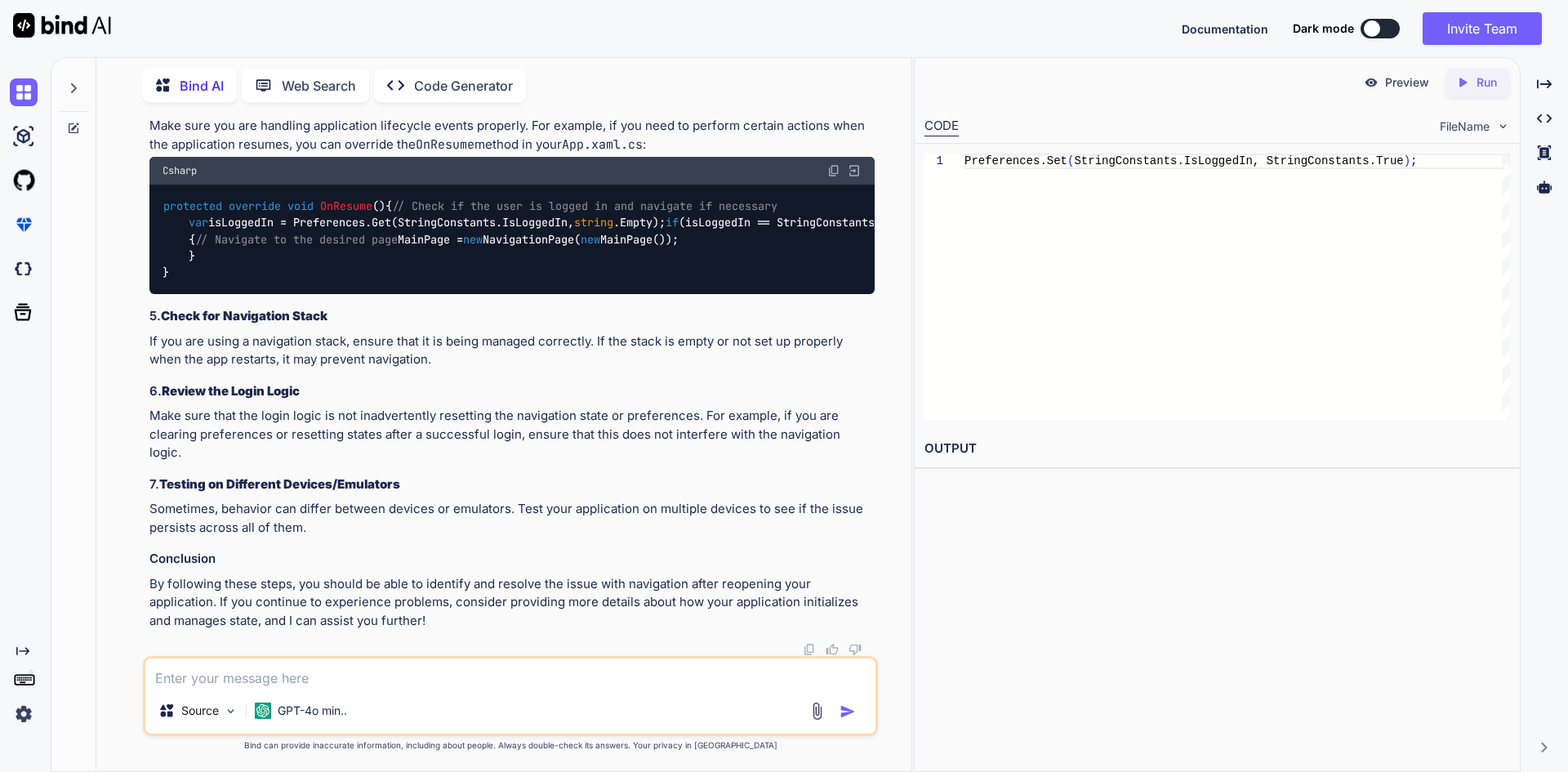
drag, startPoint x: 536, startPoint y: 230, endPoint x: 549, endPoint y: 232, distance: 13.2
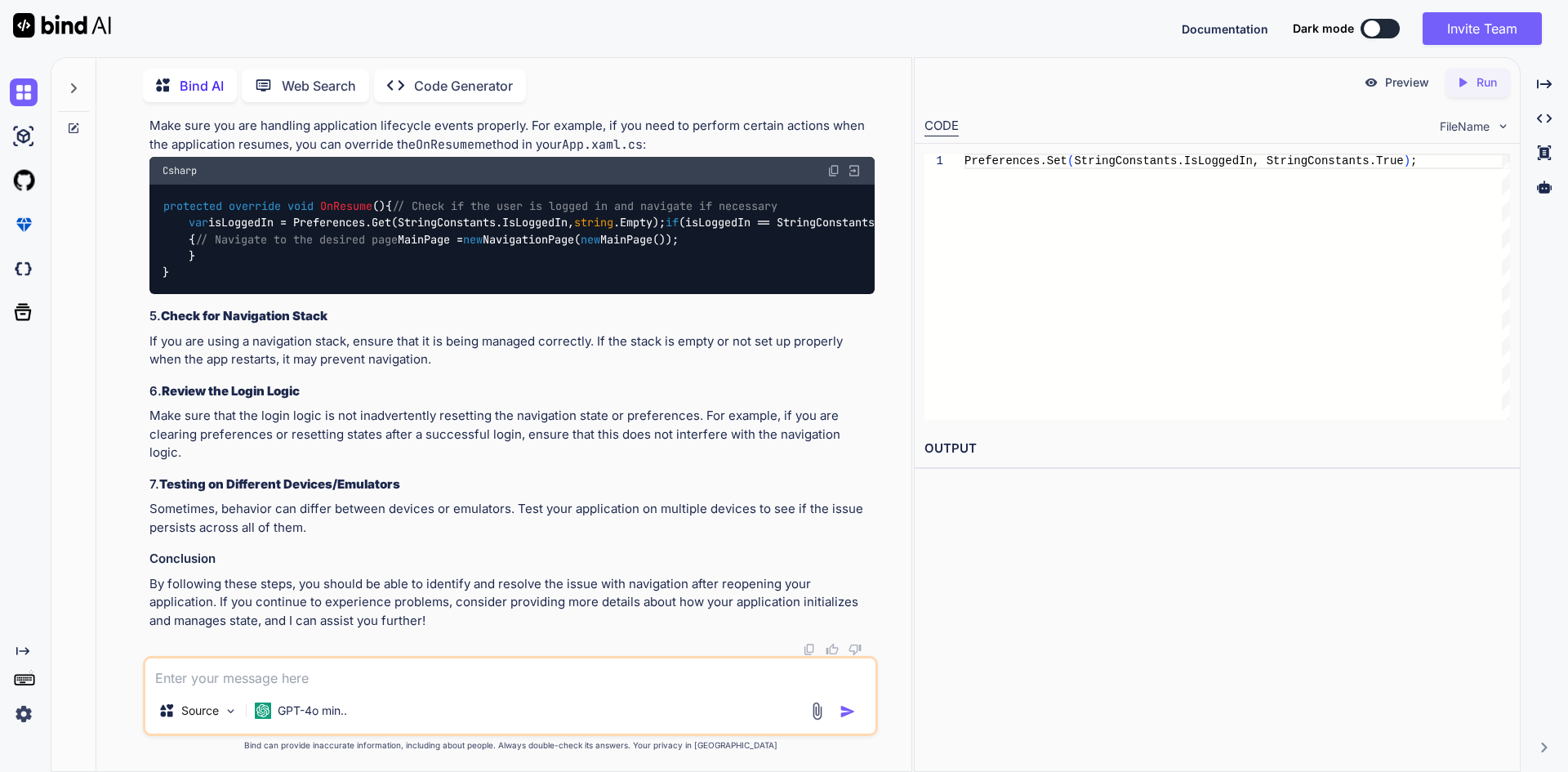
drag, startPoint x: 641, startPoint y: 236, endPoint x: 630, endPoint y: 236, distance: 11.0
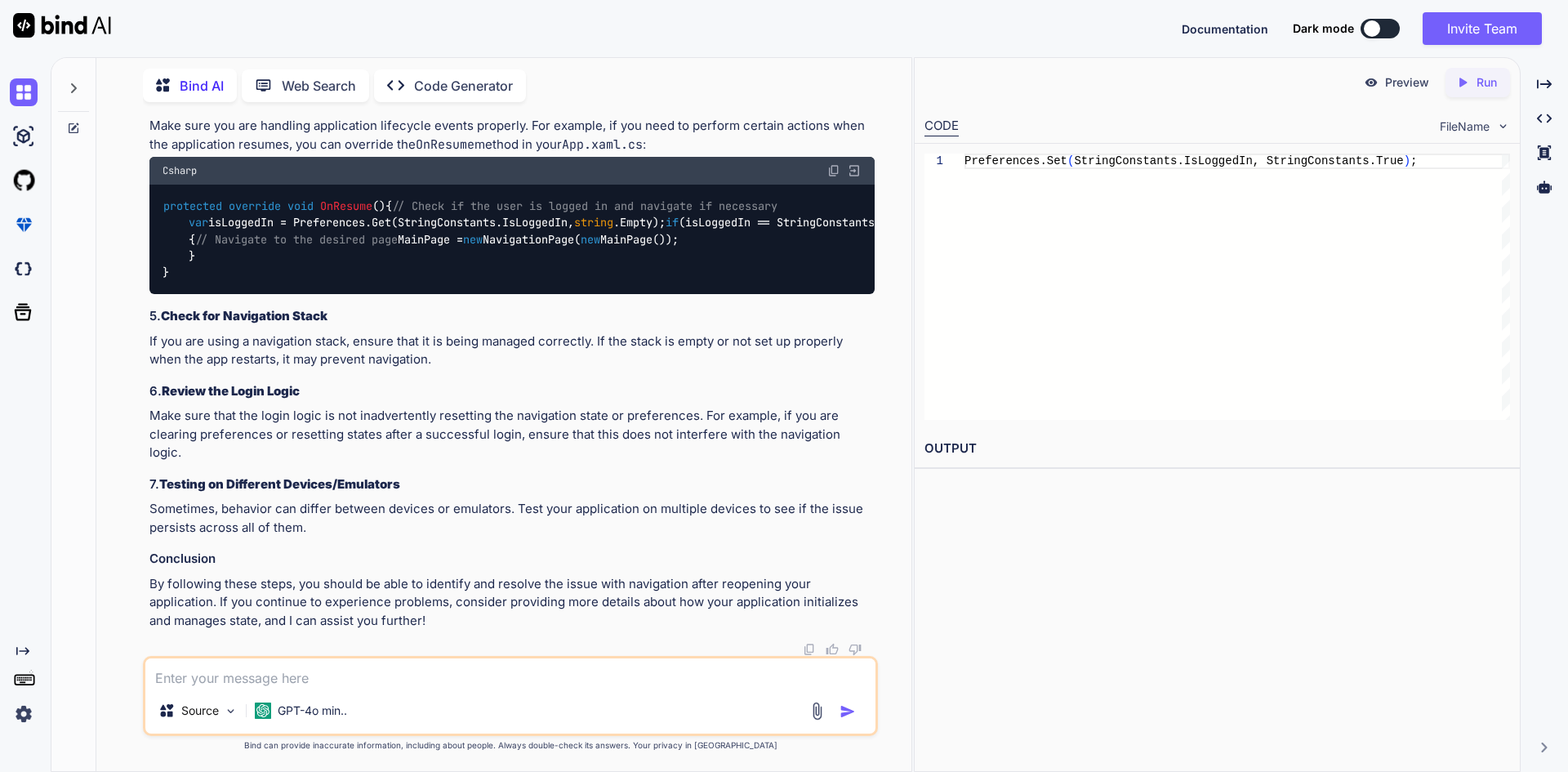
drag, startPoint x: 627, startPoint y: 235, endPoint x: 553, endPoint y: 232, distance: 74.1
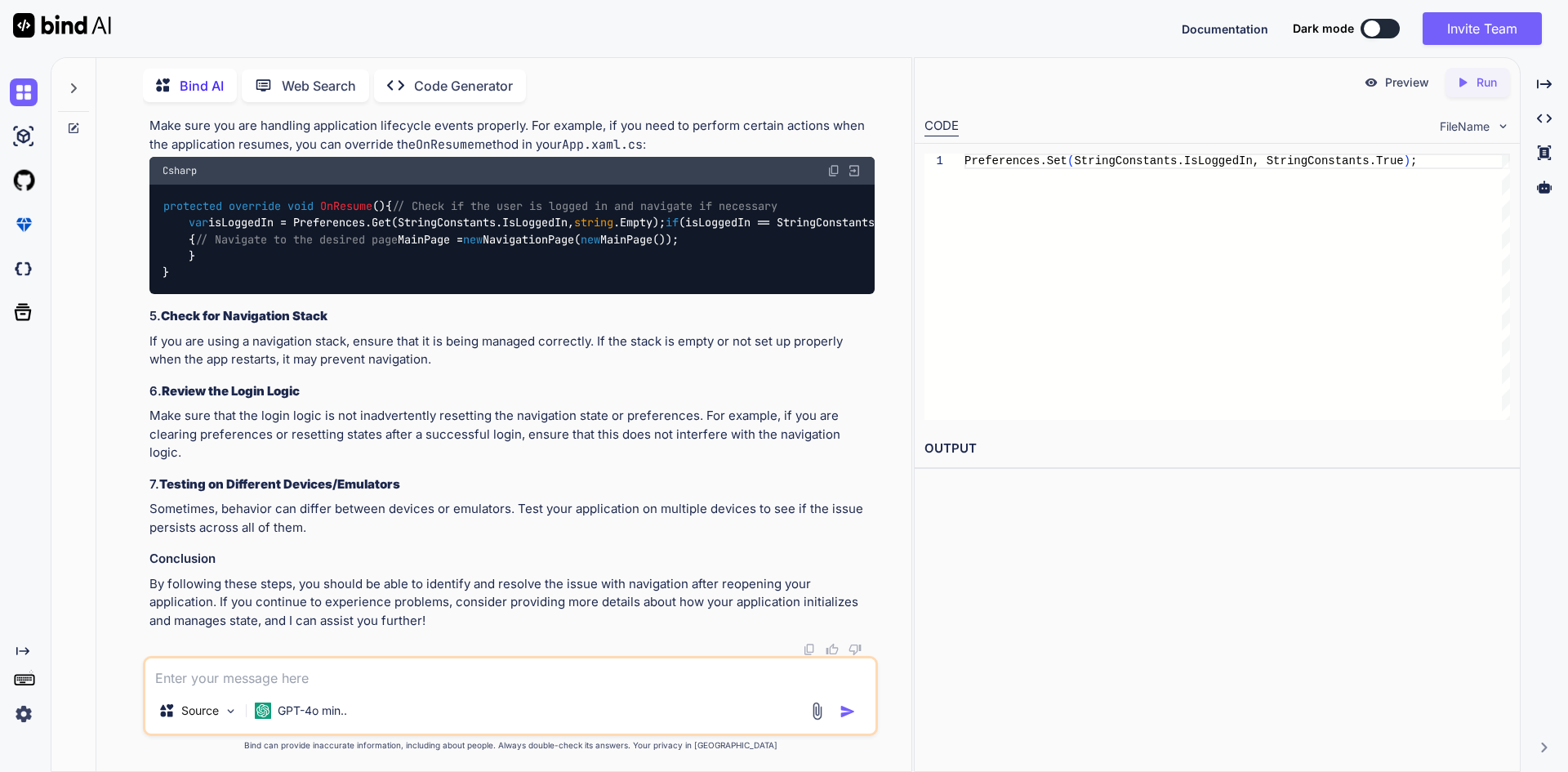
drag, startPoint x: 625, startPoint y: 232, endPoint x: 643, endPoint y: 230, distance: 18.1
drag, startPoint x: 660, startPoint y: 229, endPoint x: 569, endPoint y: 230, distance: 91.0
